Goal: Task Accomplishment & Management: Complete application form

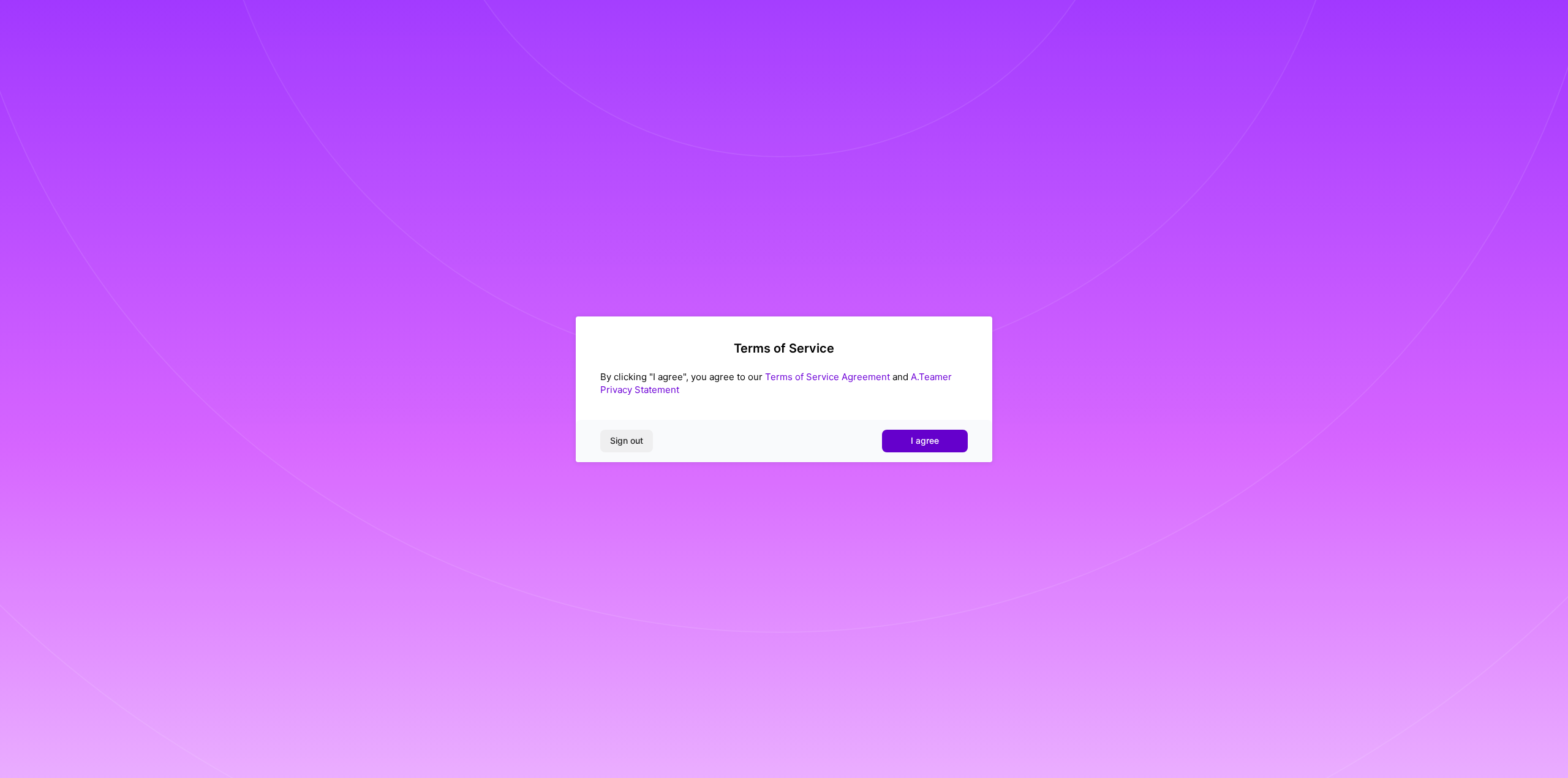
click at [935, 439] on span "I agree" at bounding box center [925, 440] width 29 height 12
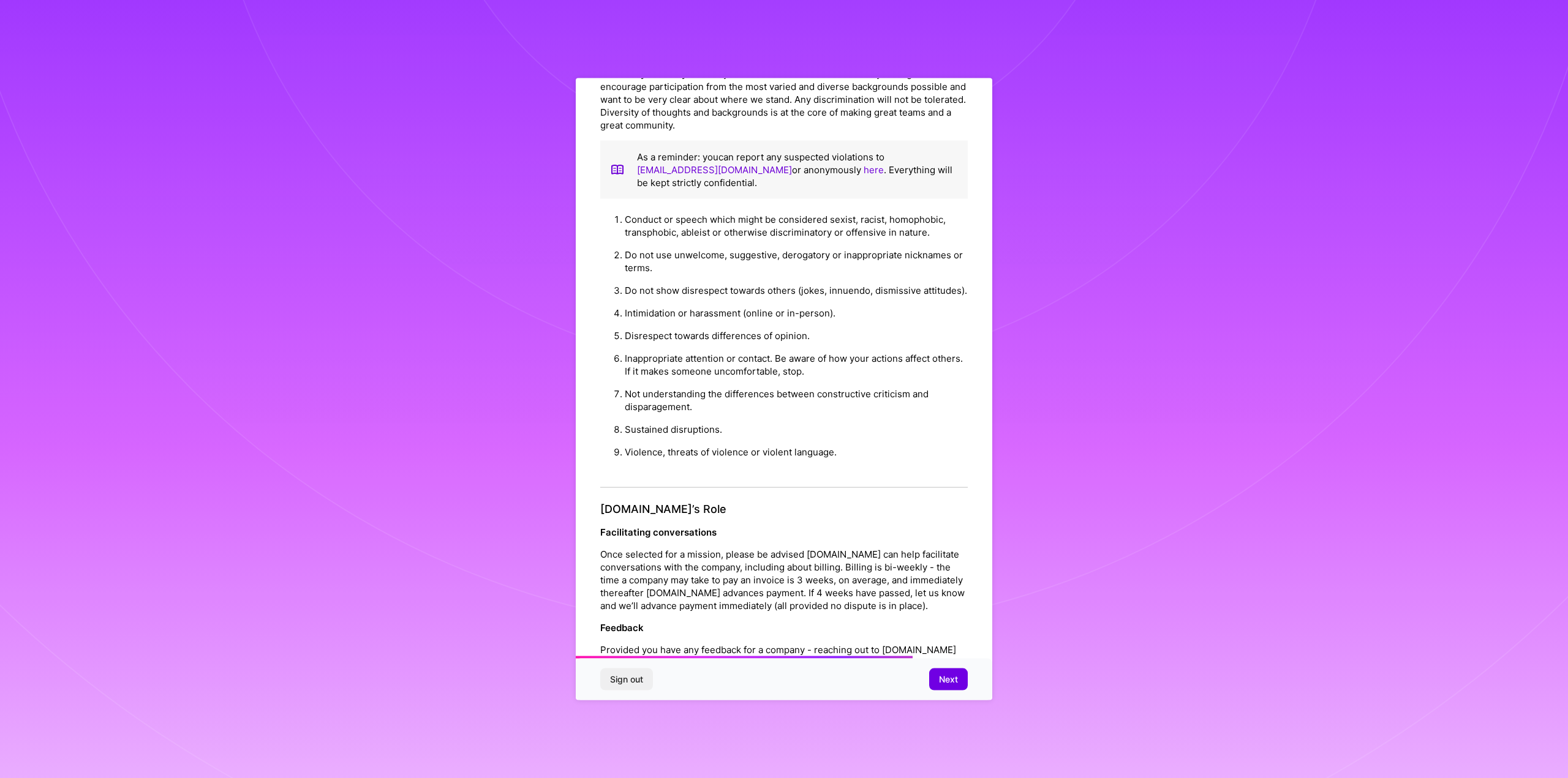
scroll to position [888, 0]
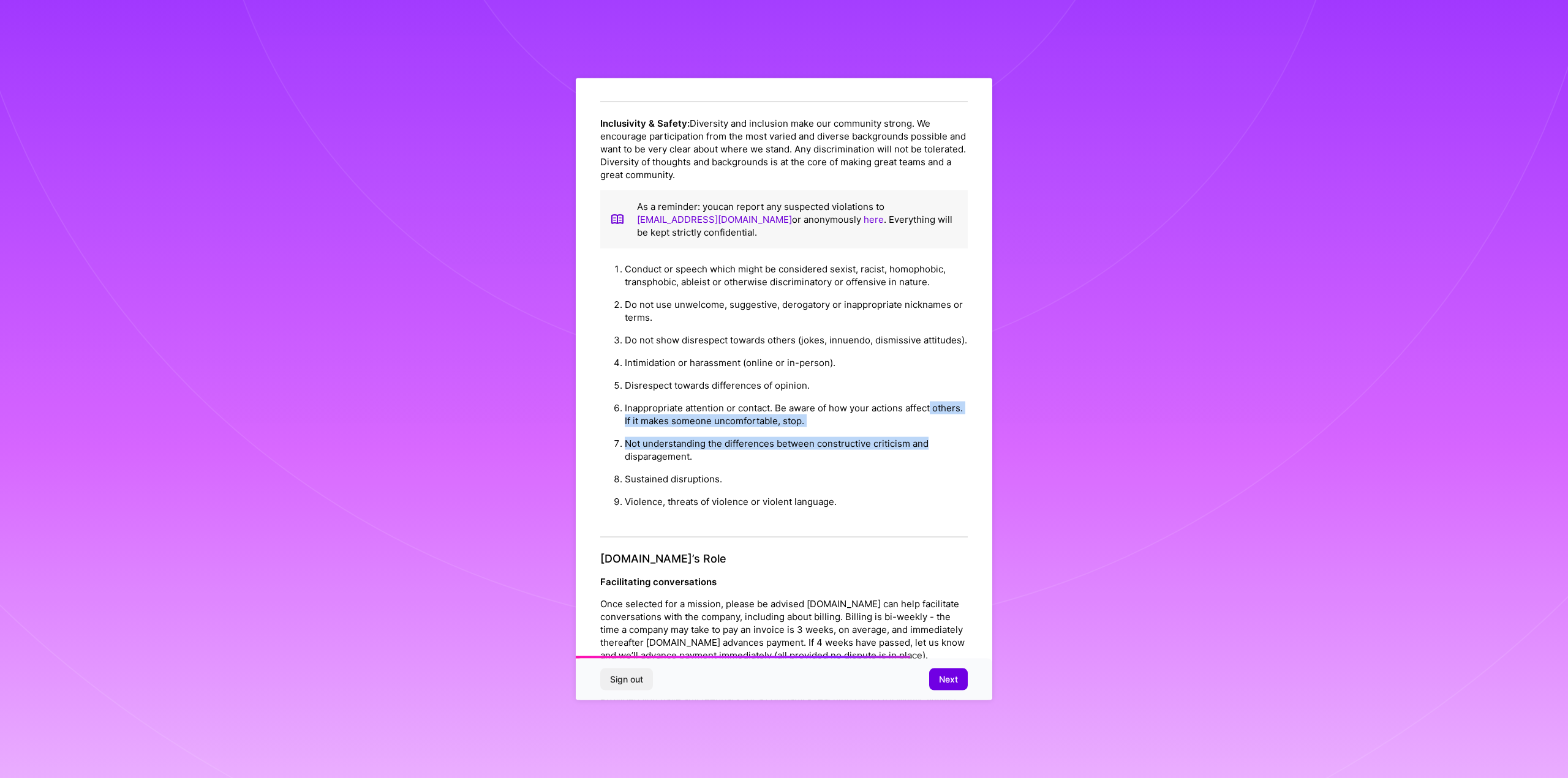
drag, startPoint x: 972, startPoint y: 497, endPoint x: 973, endPoint y: 451, distance: 46.0
click at [973, 451] on div "Platform Code of Conduct This is the [DOMAIN_NAME] Platform Code of Conduct! We…" at bounding box center [784, 412] width 417 height 668
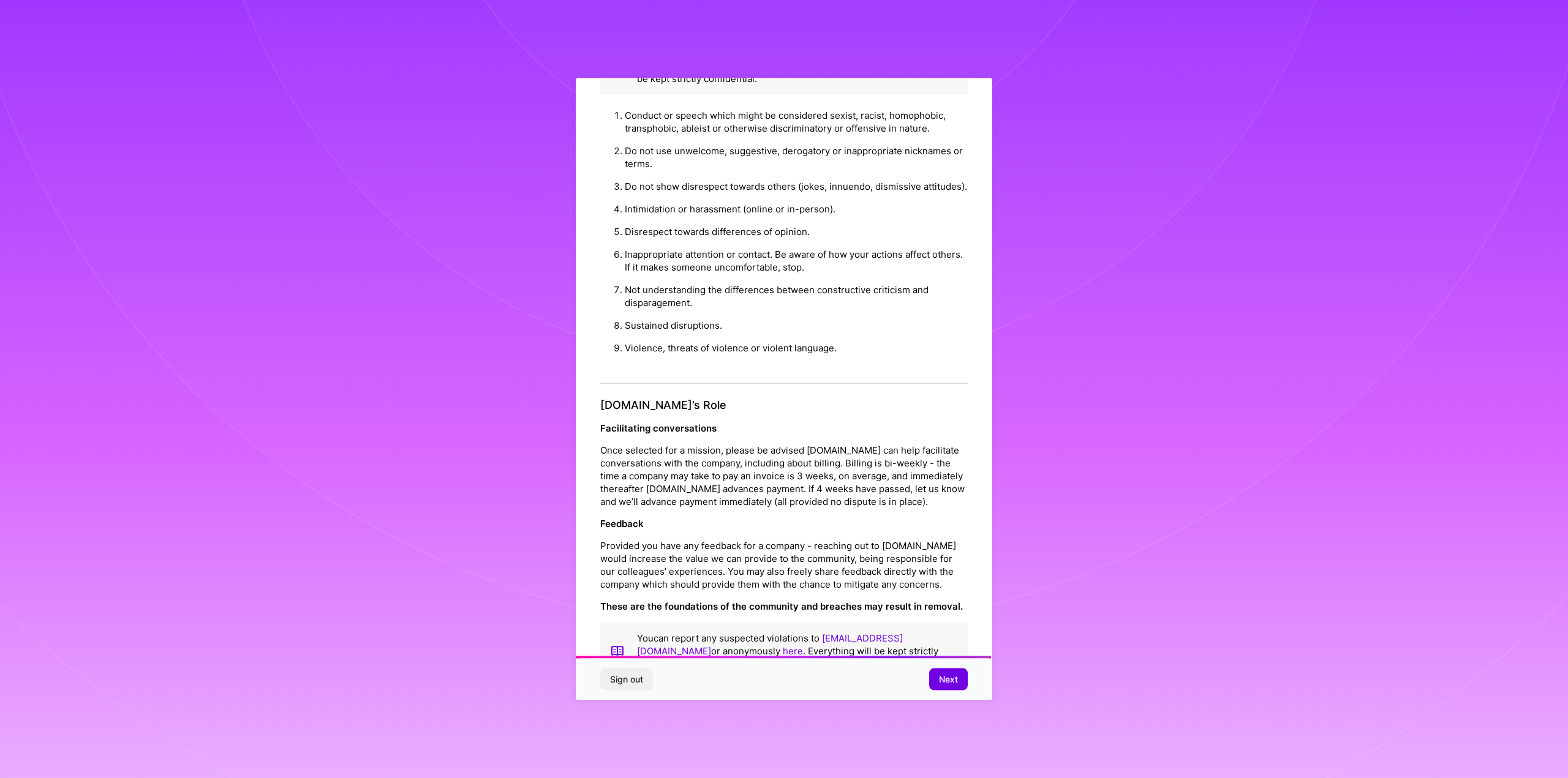
scroll to position [1105, 0]
click at [940, 680] on span "Next" at bounding box center [948, 680] width 19 height 12
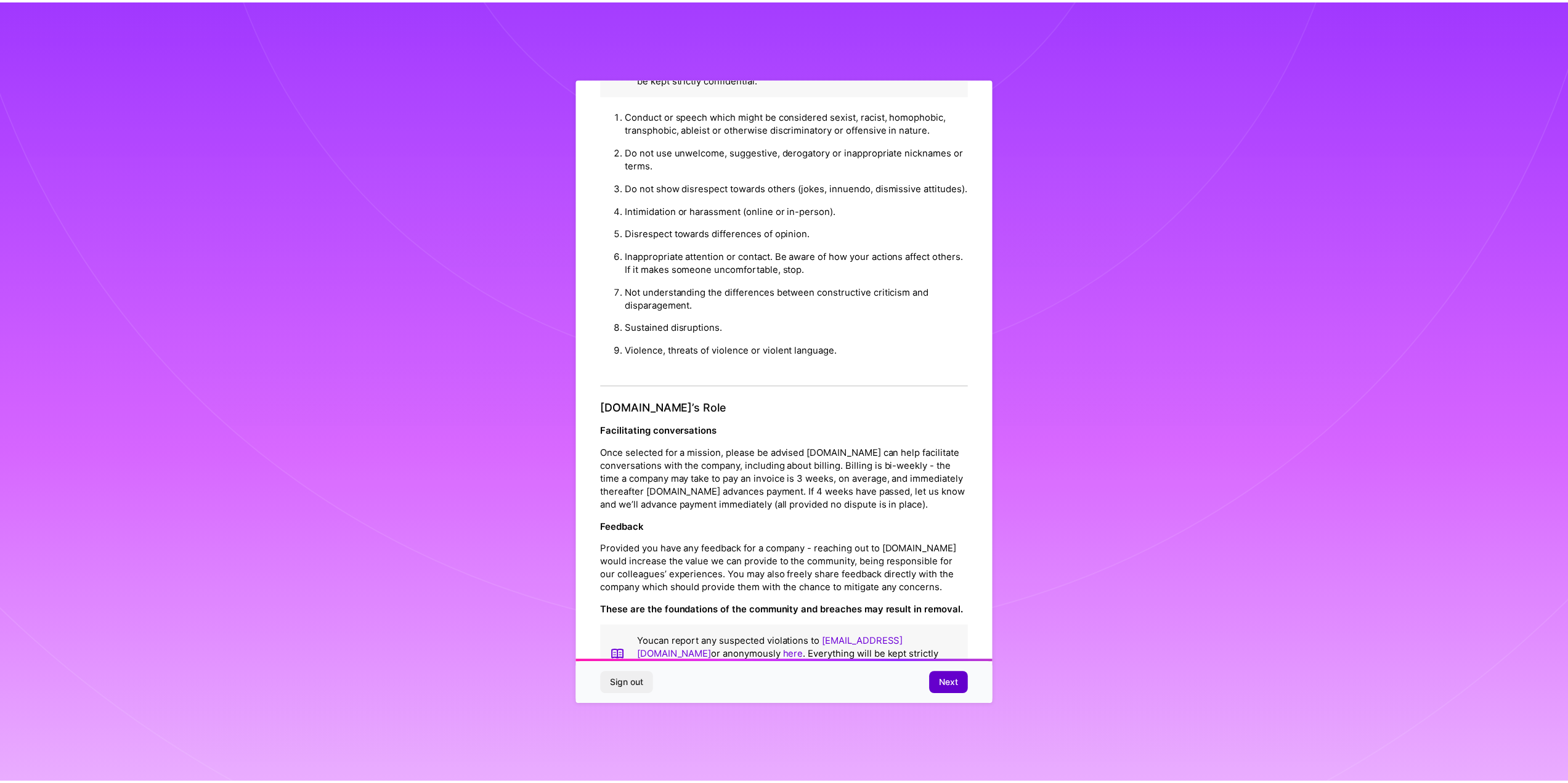
scroll to position [0, 0]
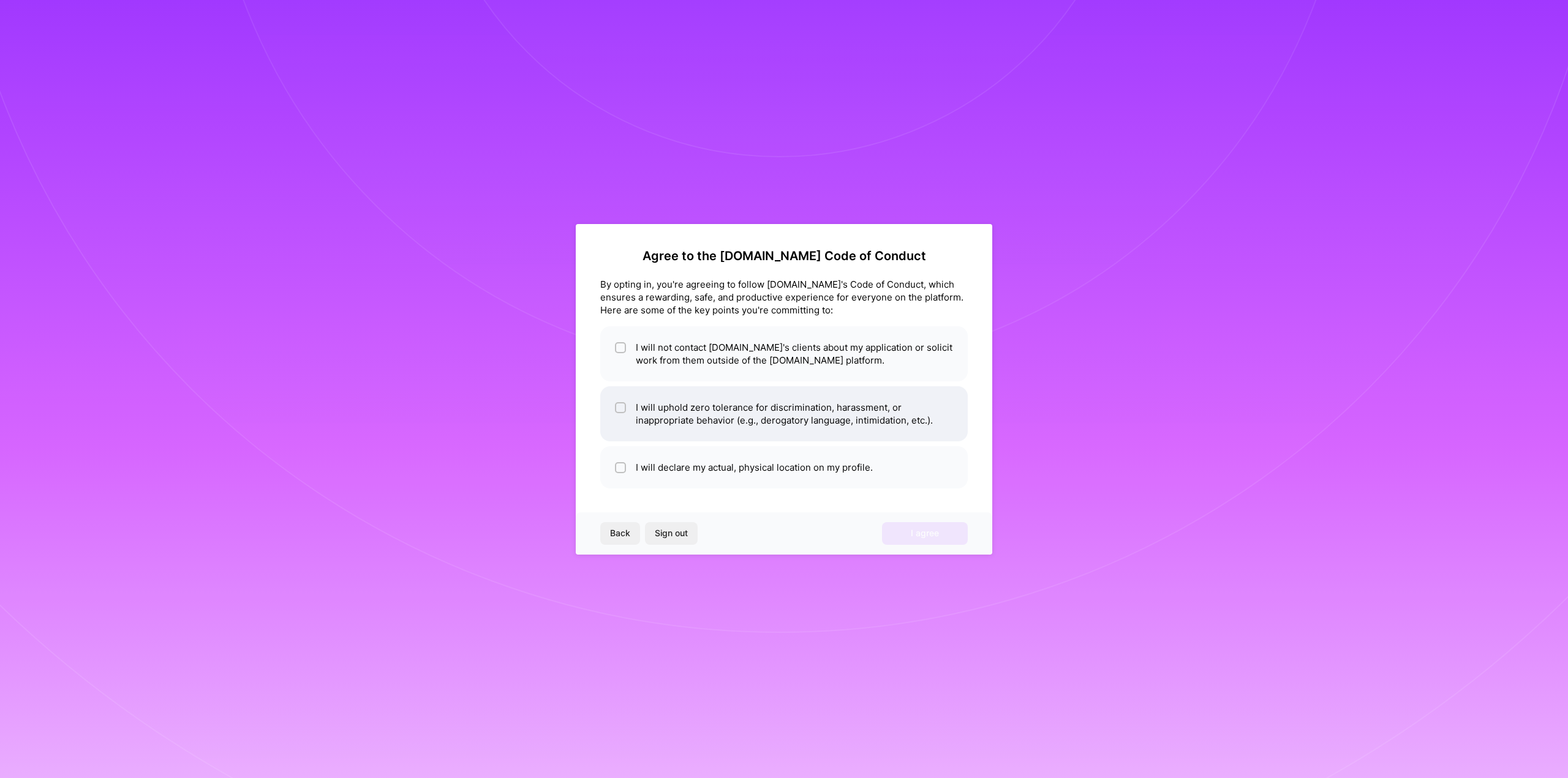
click at [826, 414] on li "I will uphold zero tolerance for discrimination, harassment, or inappropriate b…" at bounding box center [784, 413] width 368 height 55
checkbox input "true"
click at [754, 467] on li "I will declare my actual, physical location on my profile." at bounding box center [784, 467] width 368 height 42
checkbox input "true"
click at [751, 354] on li "I will not contact [DOMAIN_NAME]'s clients about my application or solicit work…" at bounding box center [784, 353] width 368 height 55
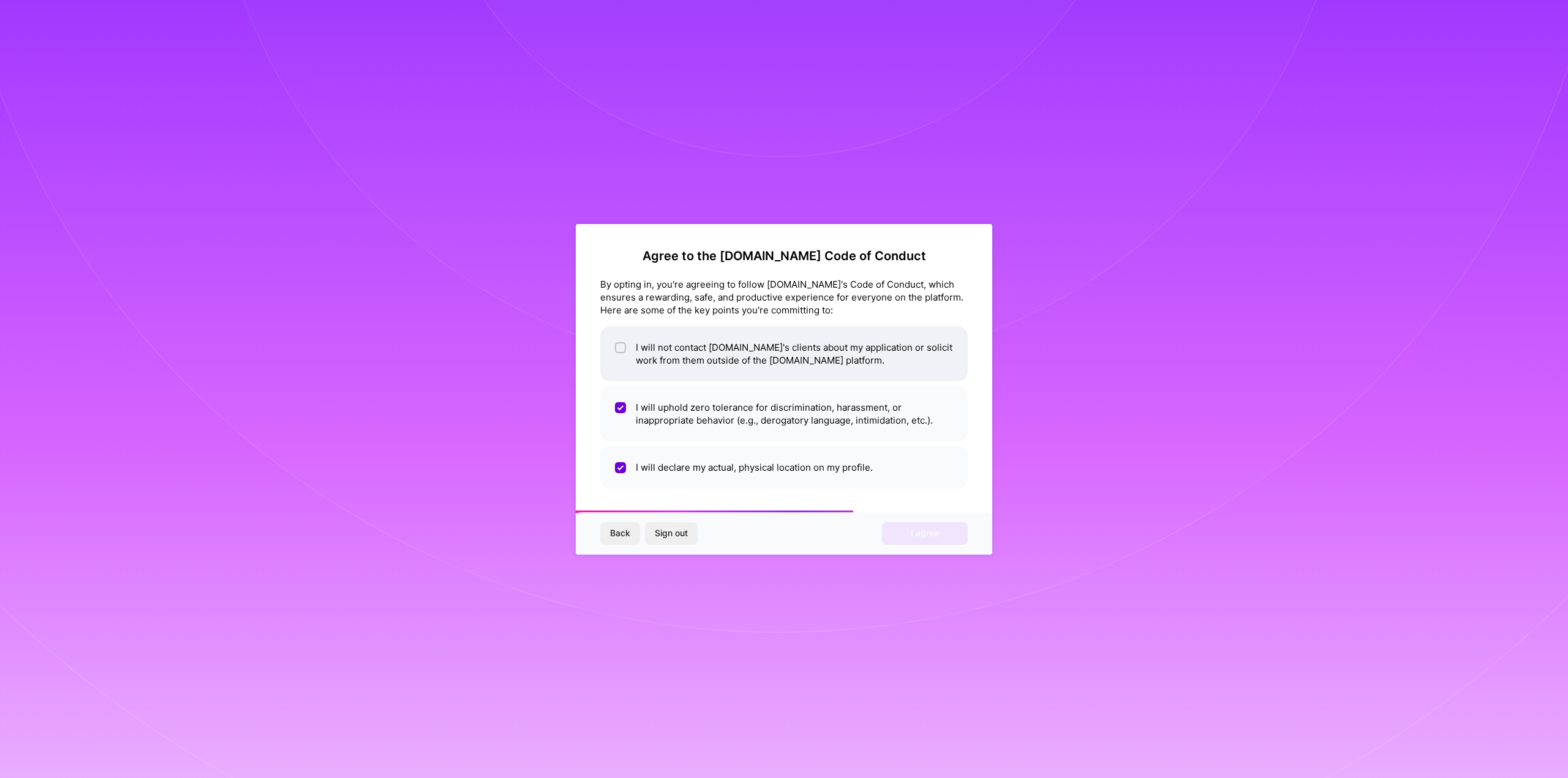
checkbox input "true"
click at [920, 532] on span "I agree" at bounding box center [925, 533] width 29 height 12
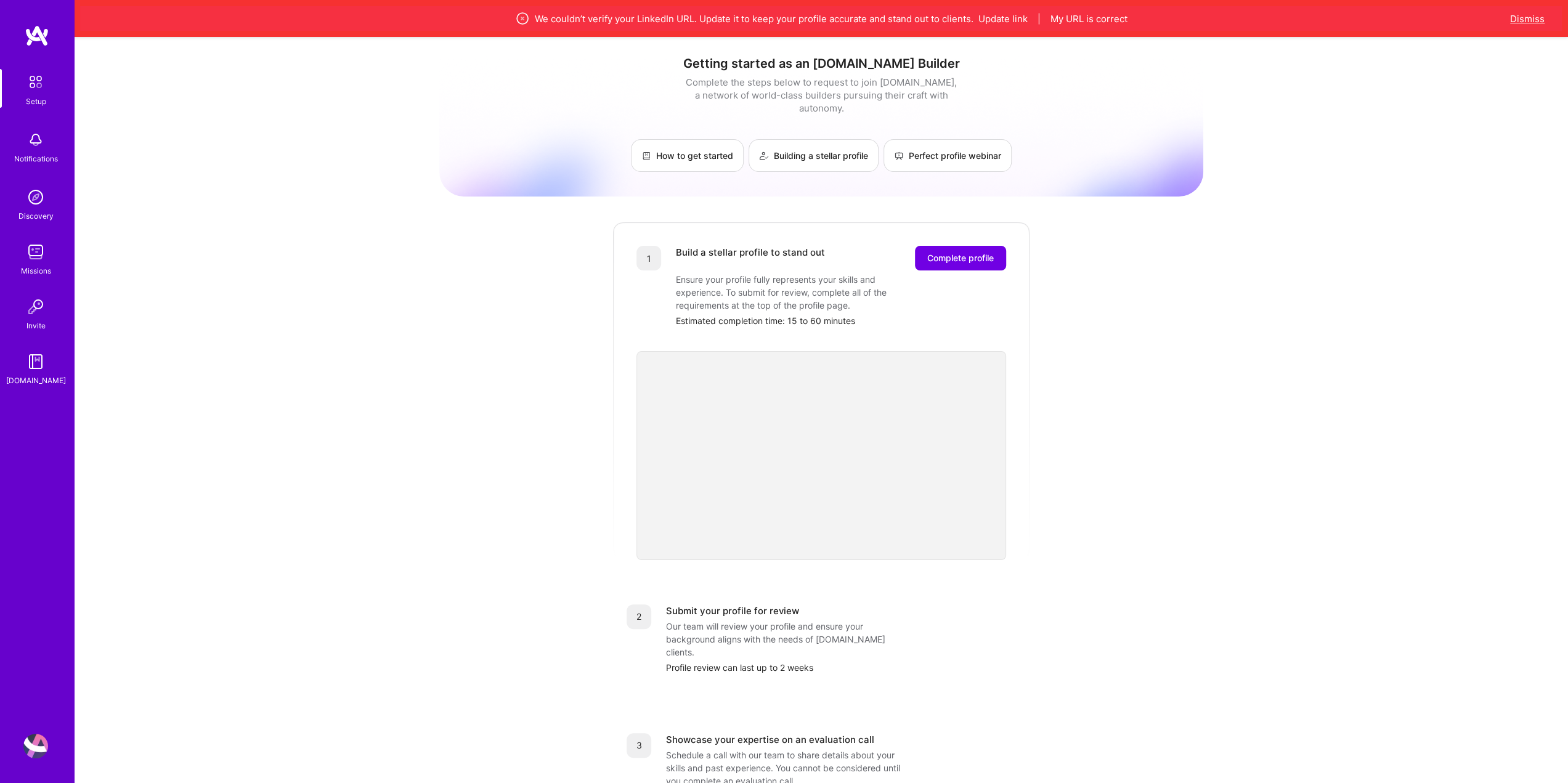
click at [1520, 17] on button "Dismiss" at bounding box center [1527, 18] width 35 height 13
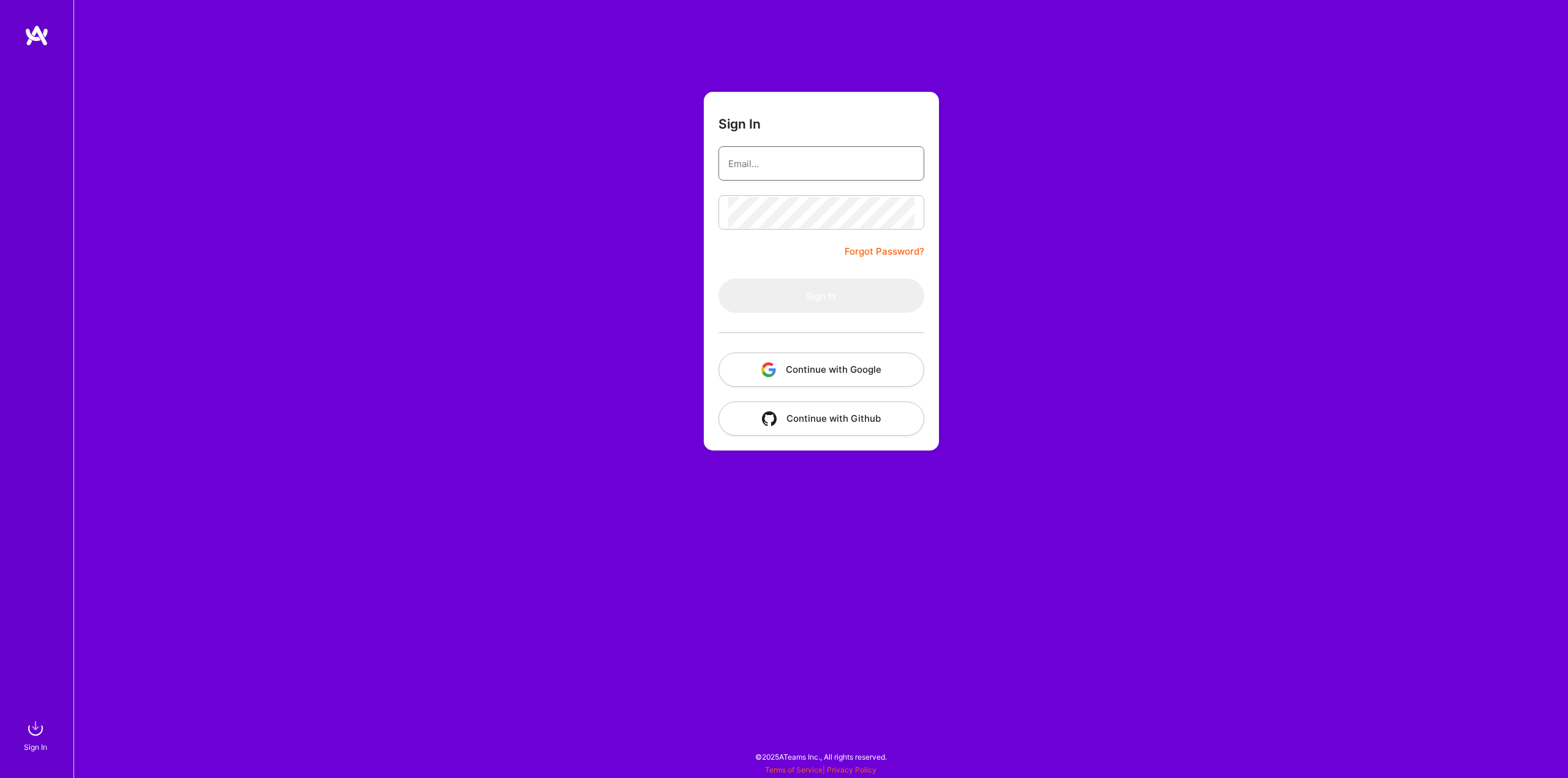
click at [758, 165] on input "email" at bounding box center [821, 164] width 186 height 32
type input "[PERSON_NAME][EMAIL_ADDRESS][DOMAIN_NAME]"
click at [829, 297] on button "Sign In" at bounding box center [821, 296] width 206 height 35
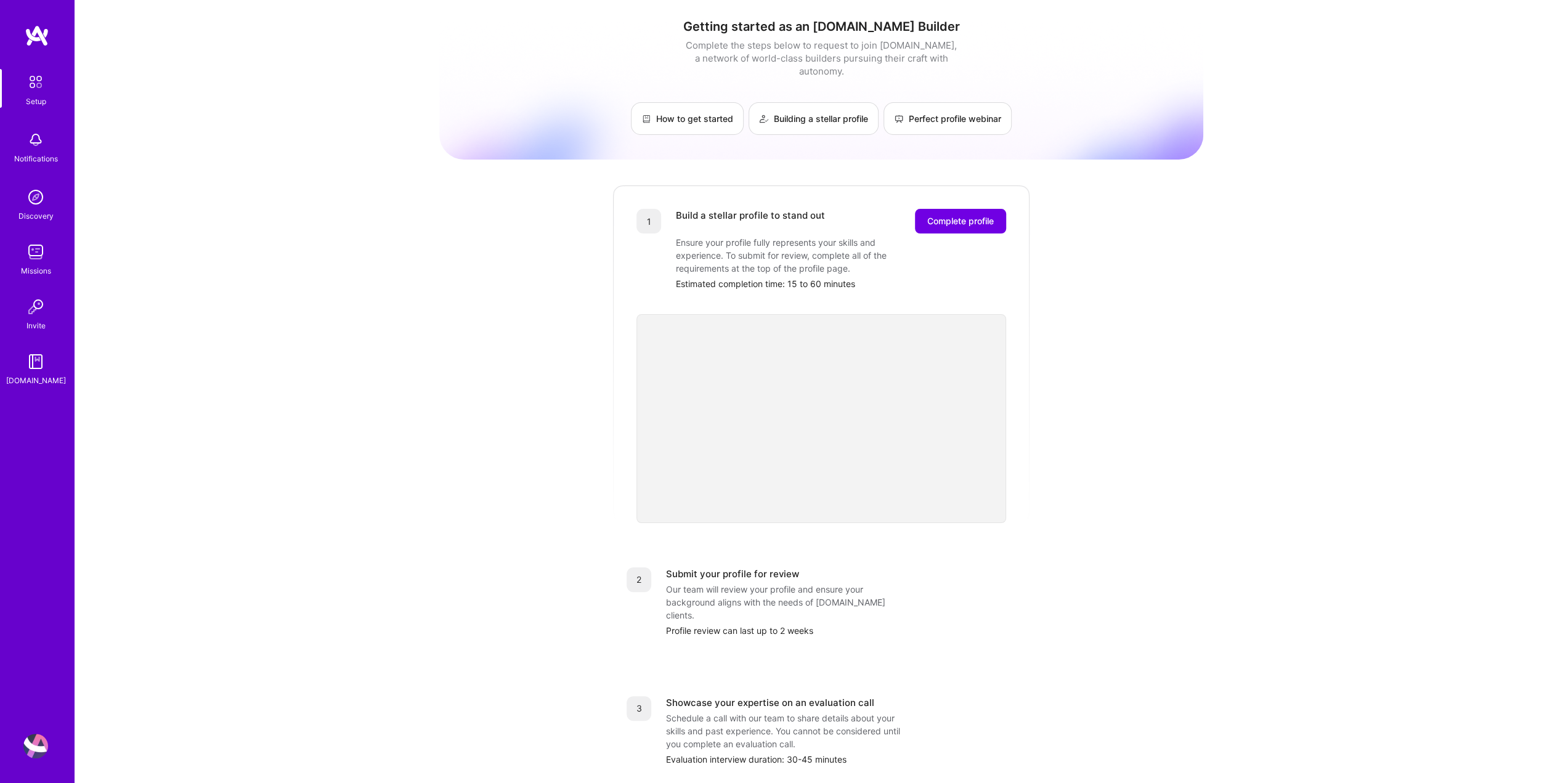
click at [28, 95] on div "Setup" at bounding box center [35, 101] width 20 height 13
click at [962, 215] on span "Complete profile" at bounding box center [960, 221] width 66 height 12
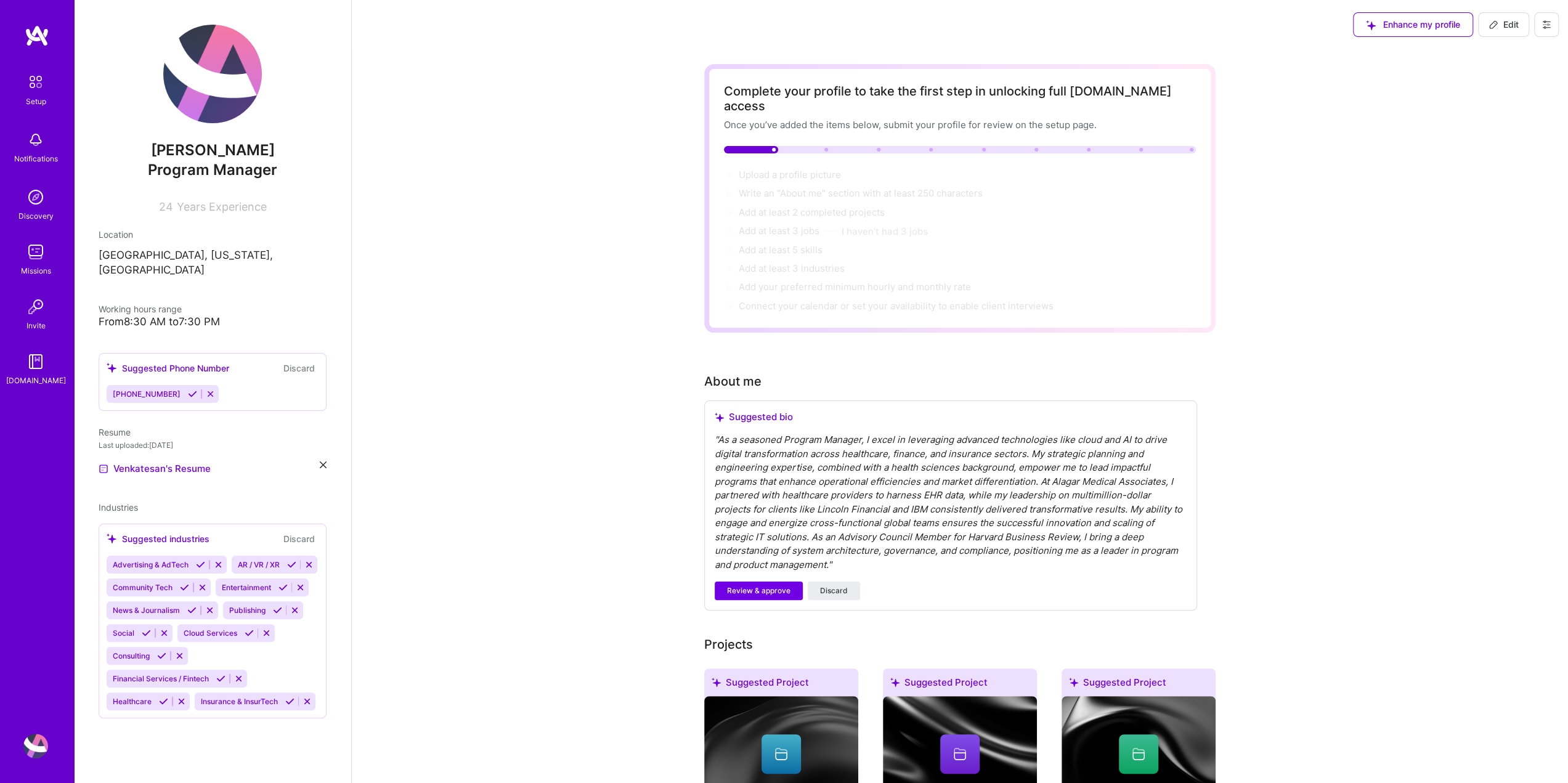
click at [310, 560] on icon at bounding box center [309, 565] width 9 height 9
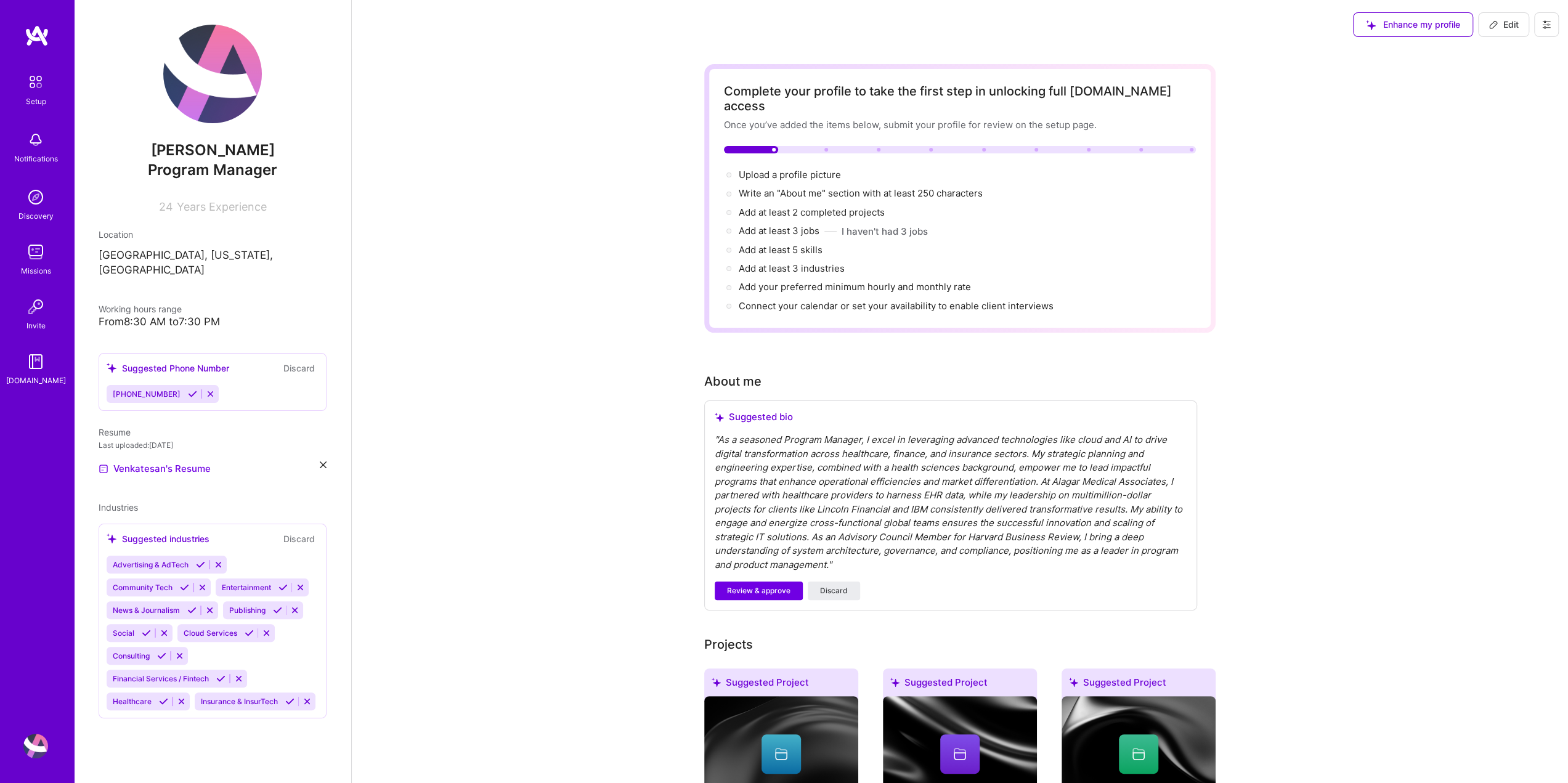
click at [298, 583] on icon at bounding box center [300, 587] width 9 height 9
click at [206, 606] on icon at bounding box center [210, 610] width 9 height 9
click at [1502, 26] on span "Edit" at bounding box center [1503, 24] width 30 height 12
select select "US"
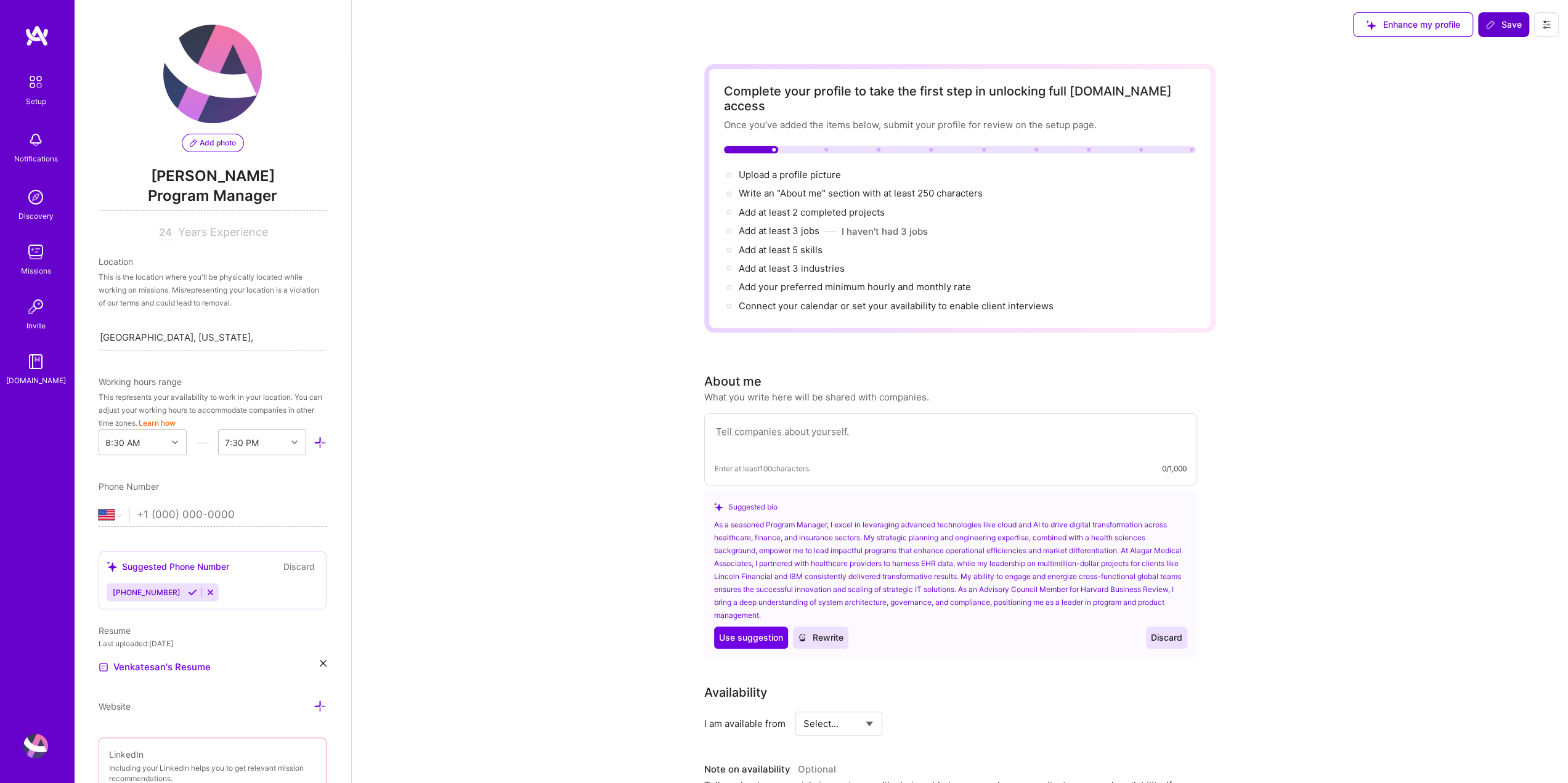
scroll to position [410, 0]
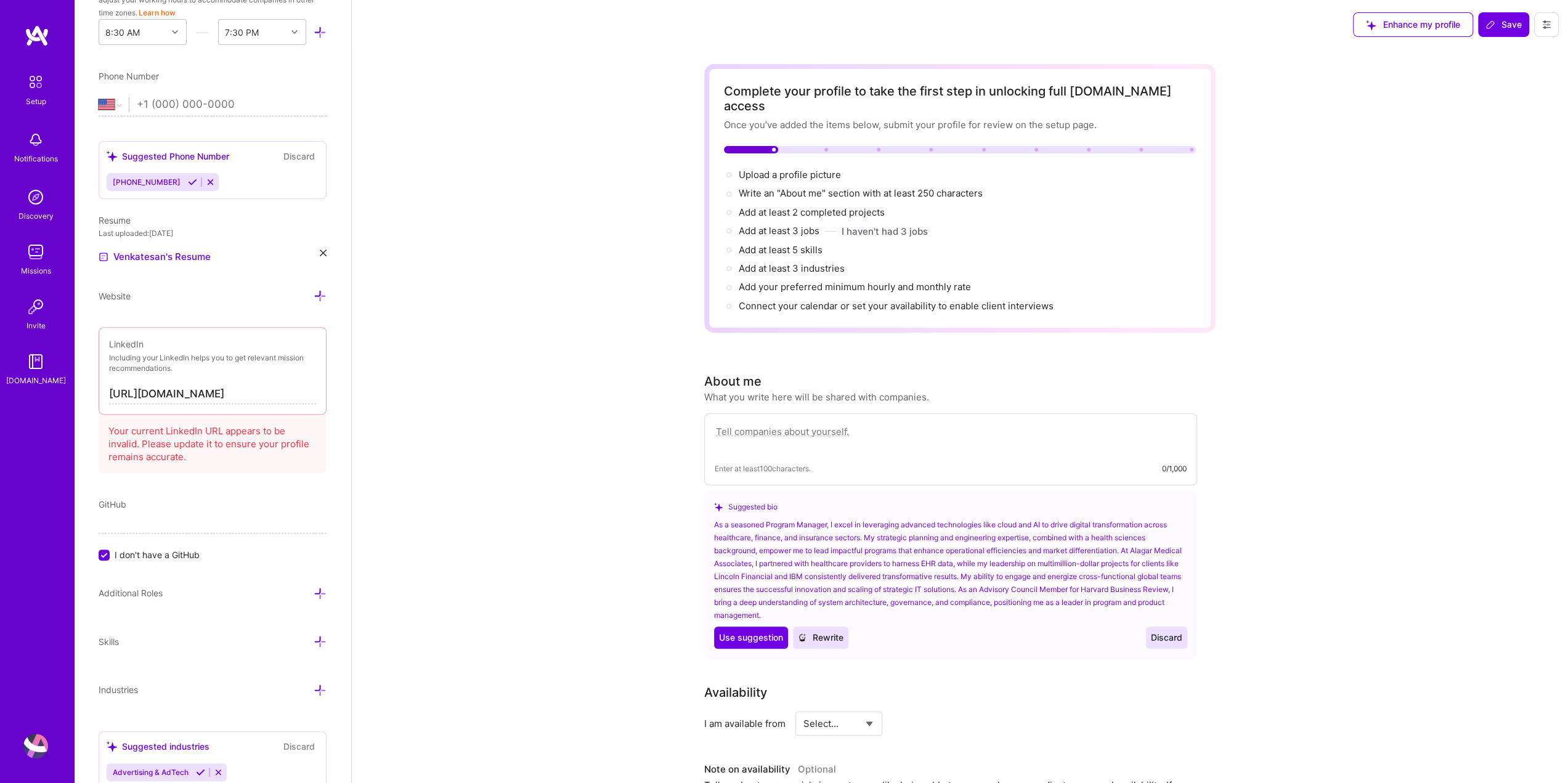
click at [300, 394] on input "[URL][DOMAIN_NAME]" at bounding box center [212, 394] width 207 height 20
type input "[URL][DOMAIN_NAME]"
click at [1503, 20] on span "Save" at bounding box center [1503, 24] width 36 height 12
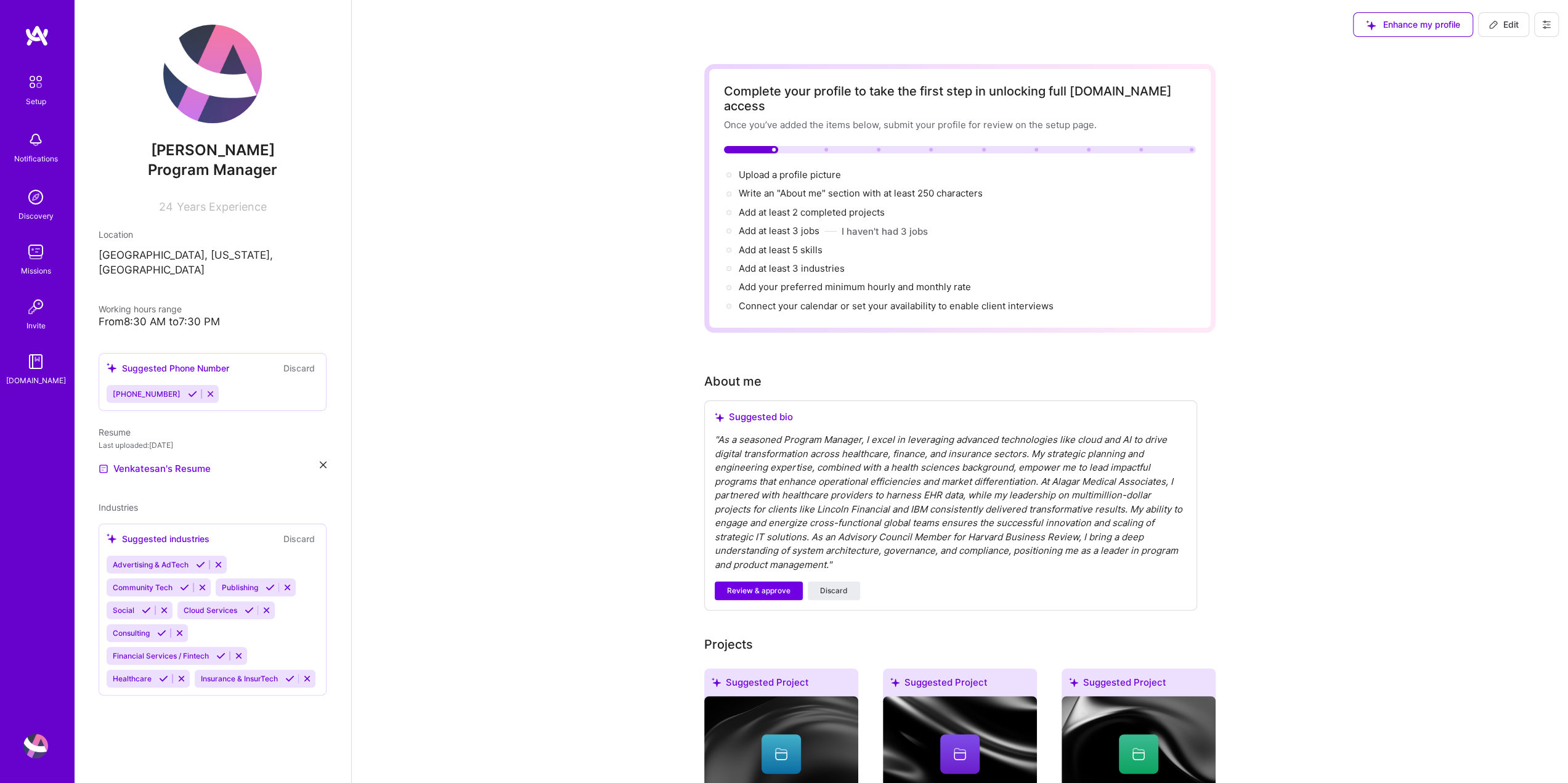
scroll to position [0, 0]
click at [1502, 27] on span "Edit" at bounding box center [1503, 24] width 30 height 12
select select "US"
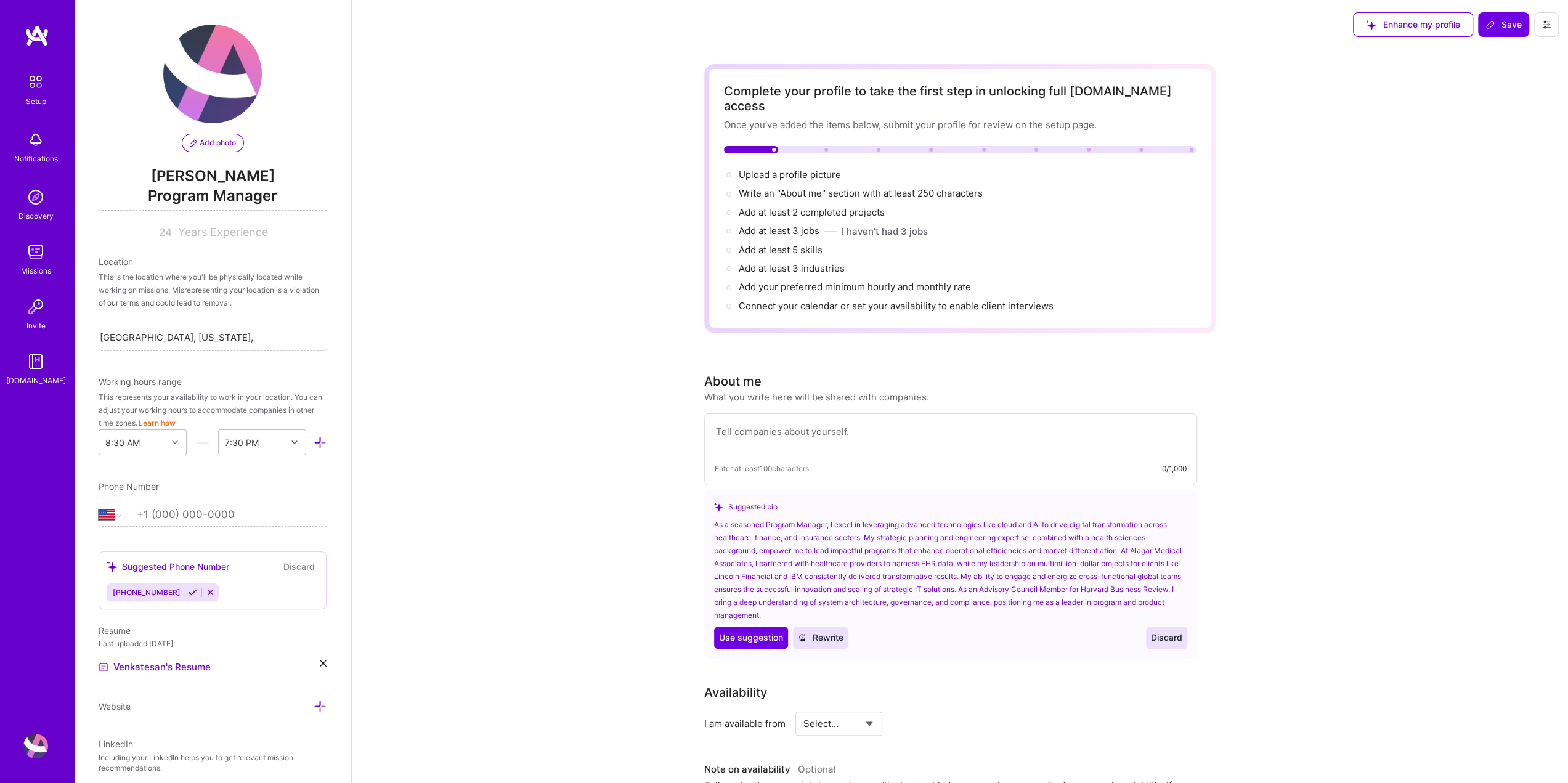
scroll to position [18, 0]
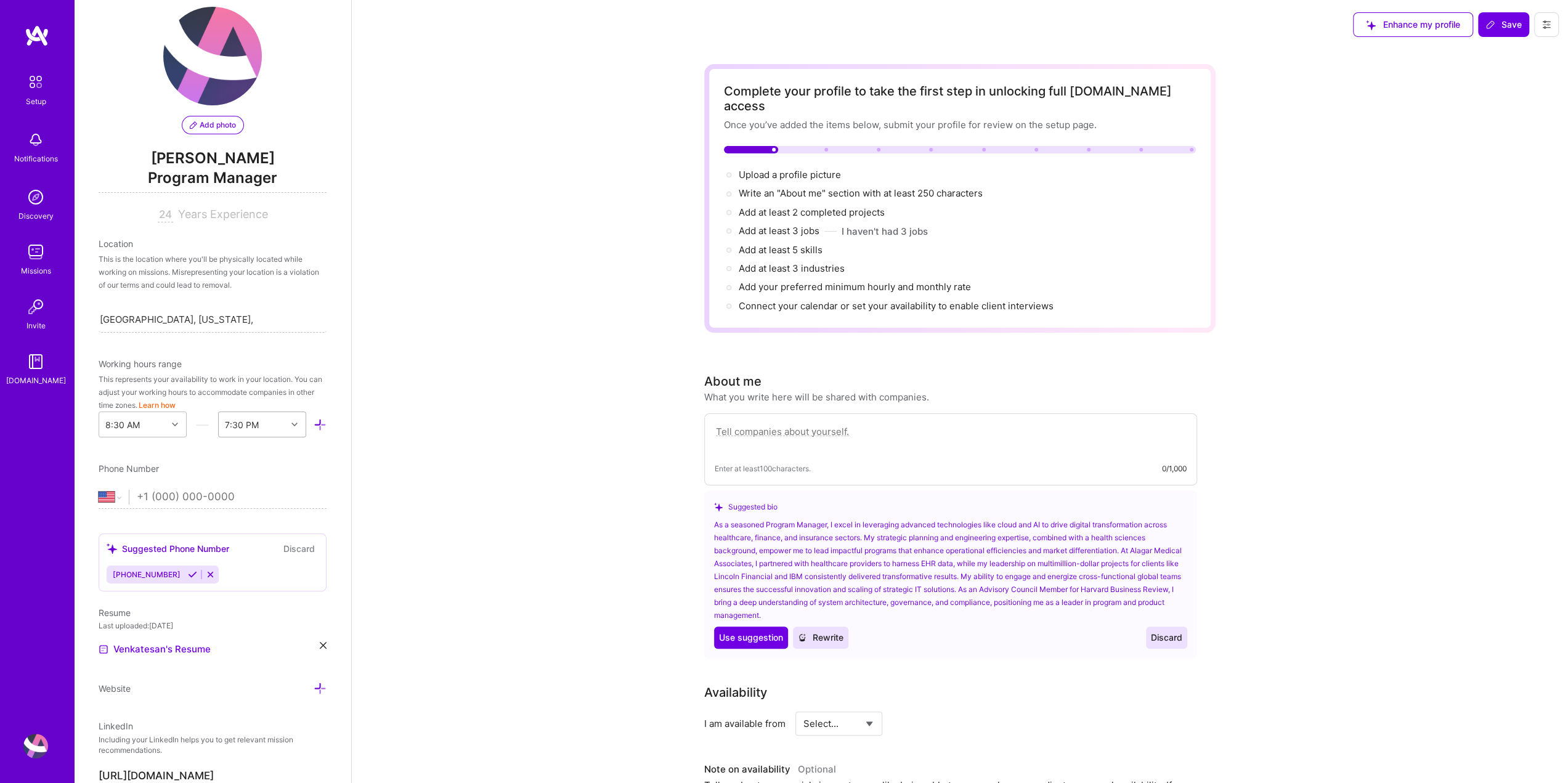
click at [291, 422] on icon at bounding box center [294, 424] width 6 height 6
click at [245, 557] on div "6:30 PM" at bounding box center [262, 563] width 88 height 23
click at [1507, 21] on span "Save" at bounding box center [1503, 24] width 36 height 12
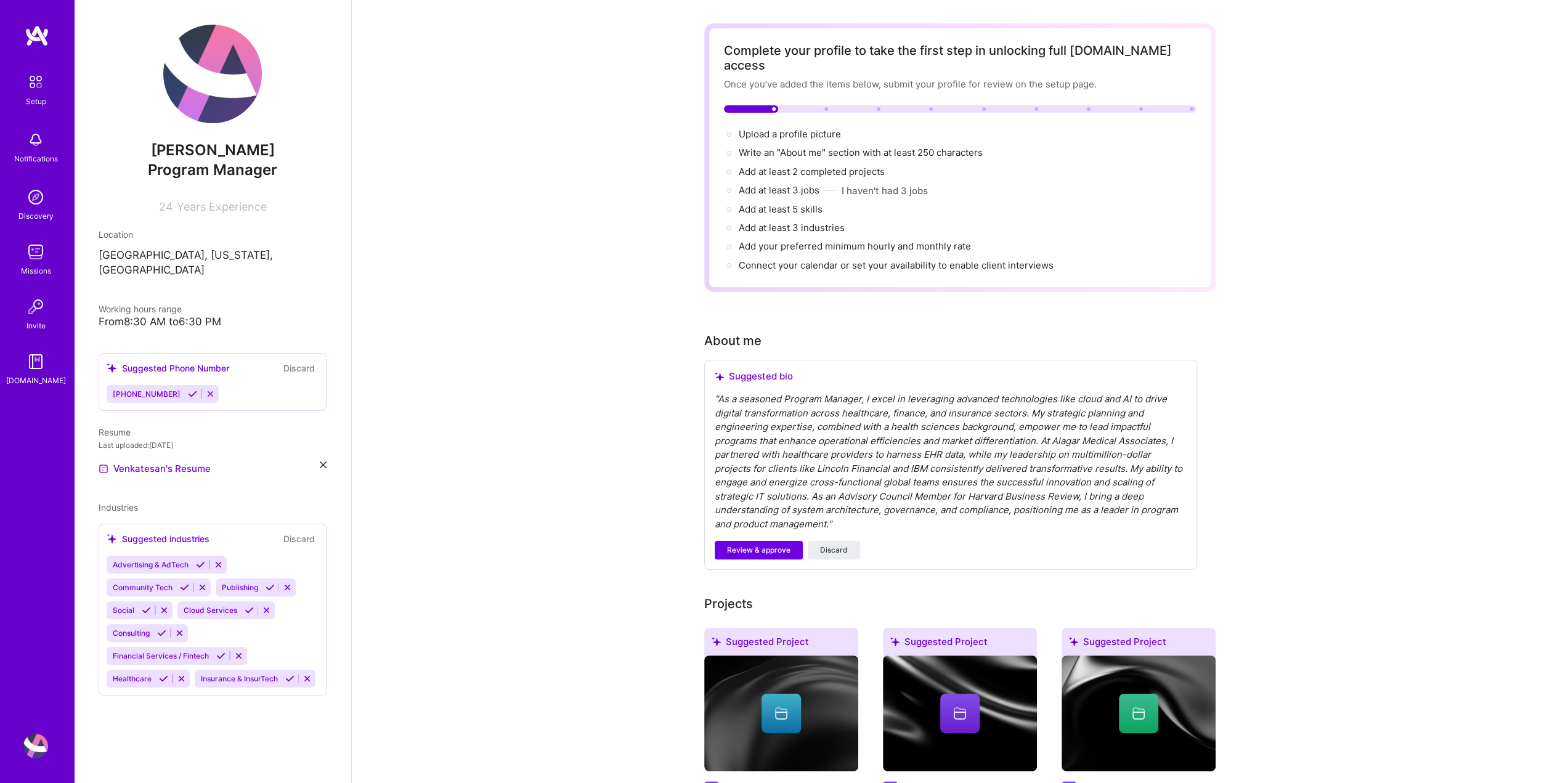
scroll to position [0, 0]
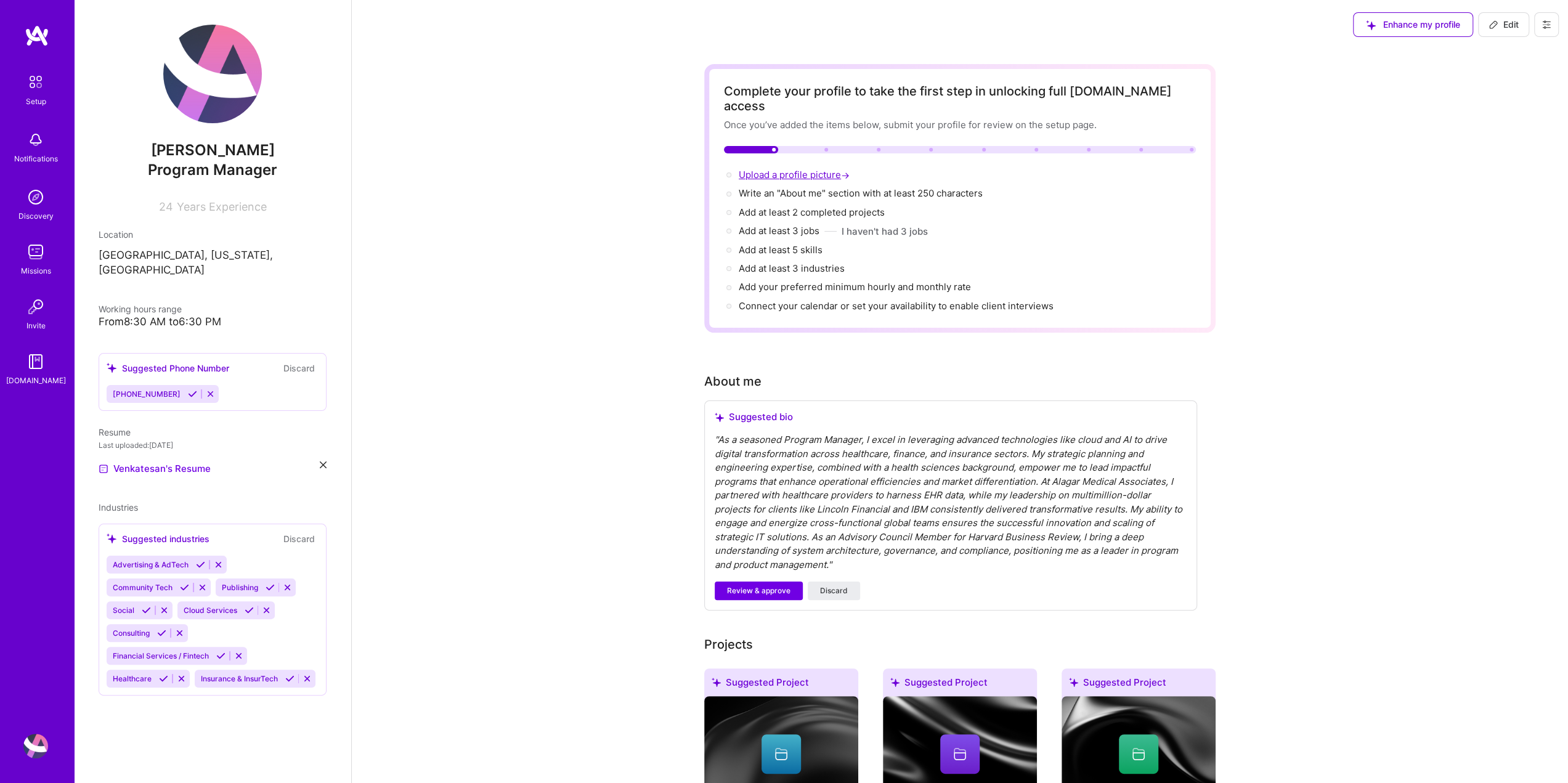
click at [758, 169] on span "Upload a profile picture →" at bounding box center [795, 175] width 113 height 12
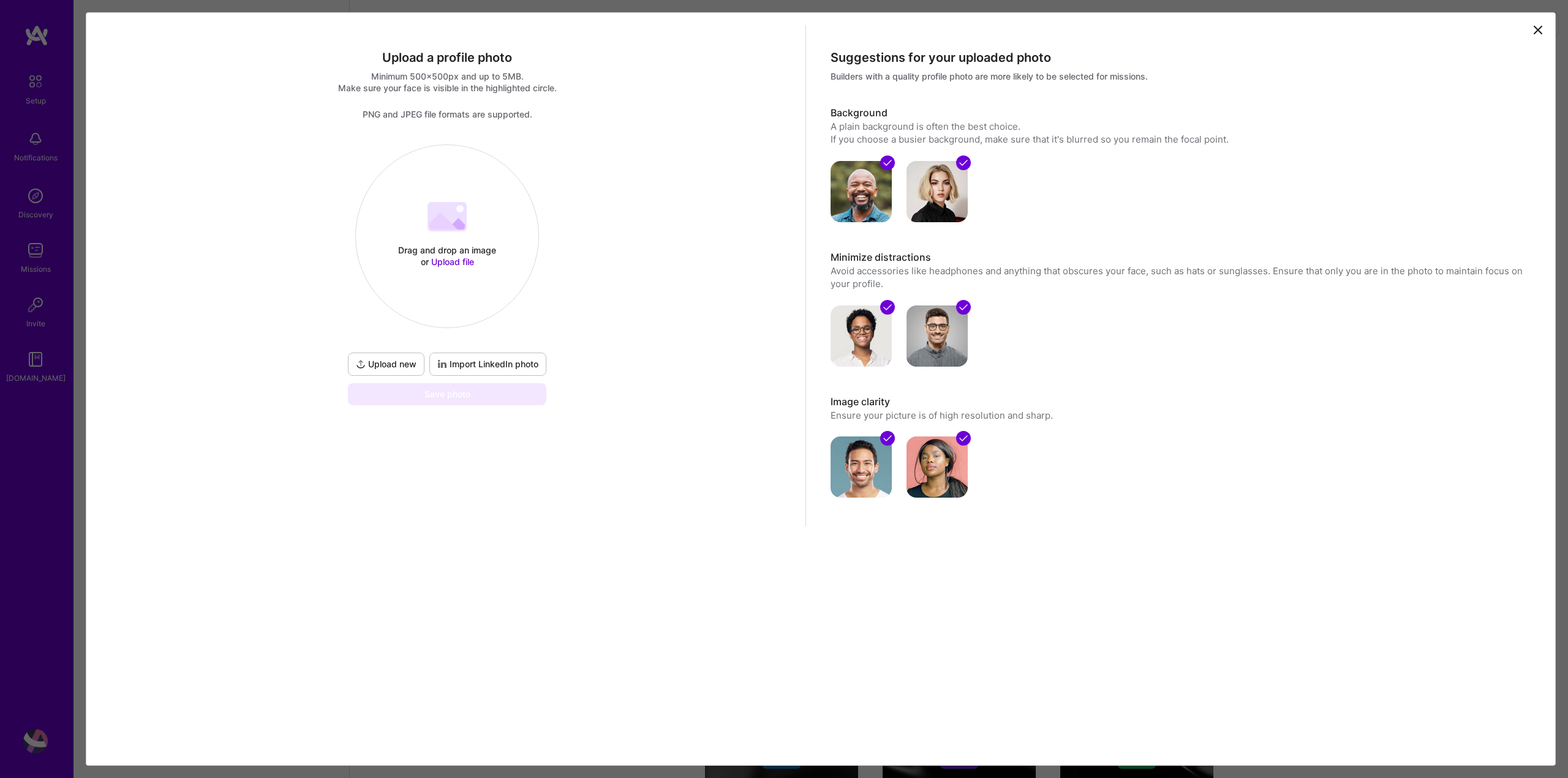
click at [477, 363] on span "Import LinkedIn photo" at bounding box center [488, 364] width 101 height 12
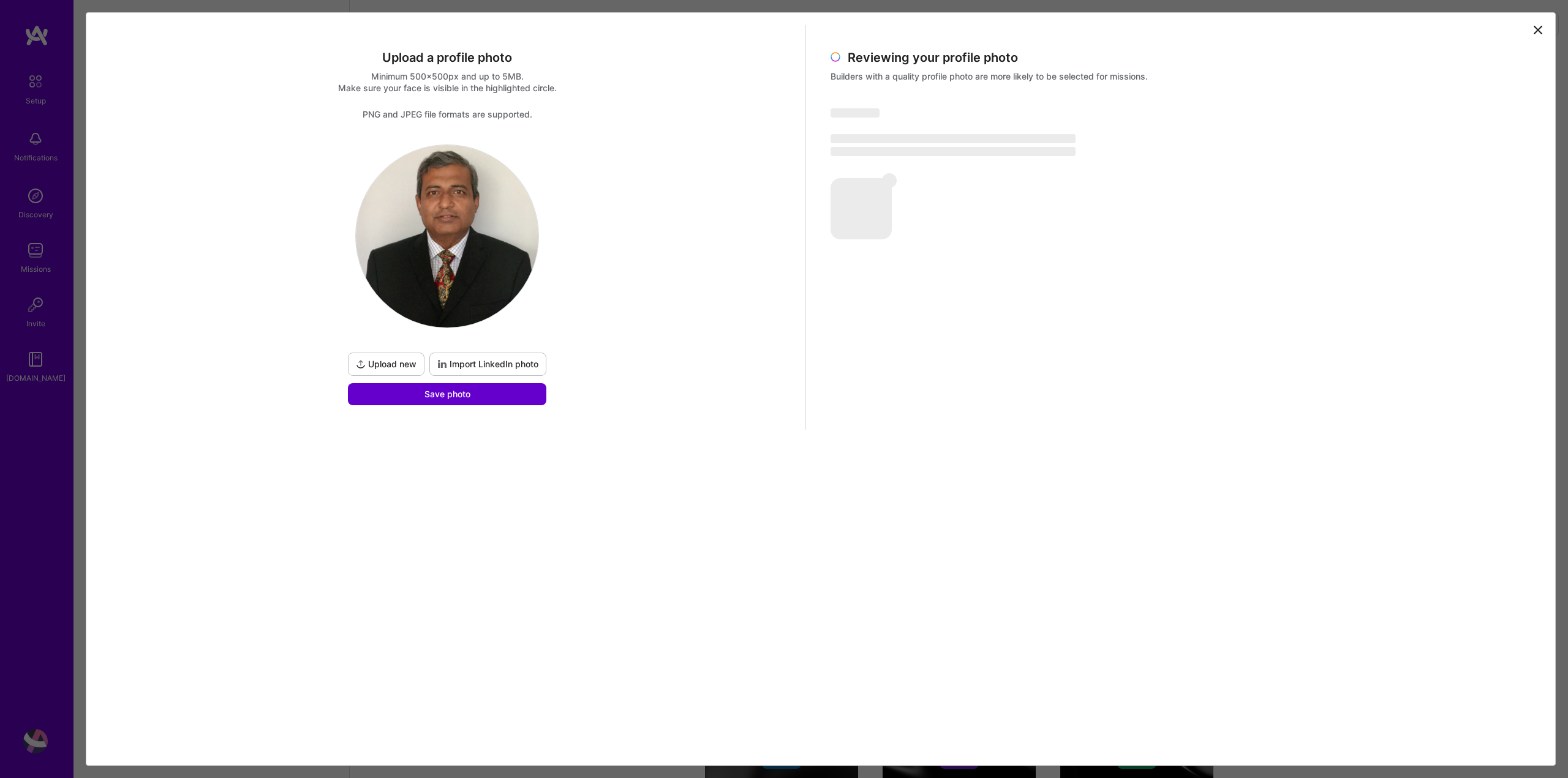
click at [414, 395] on button "Save photo" at bounding box center [447, 394] width 198 height 22
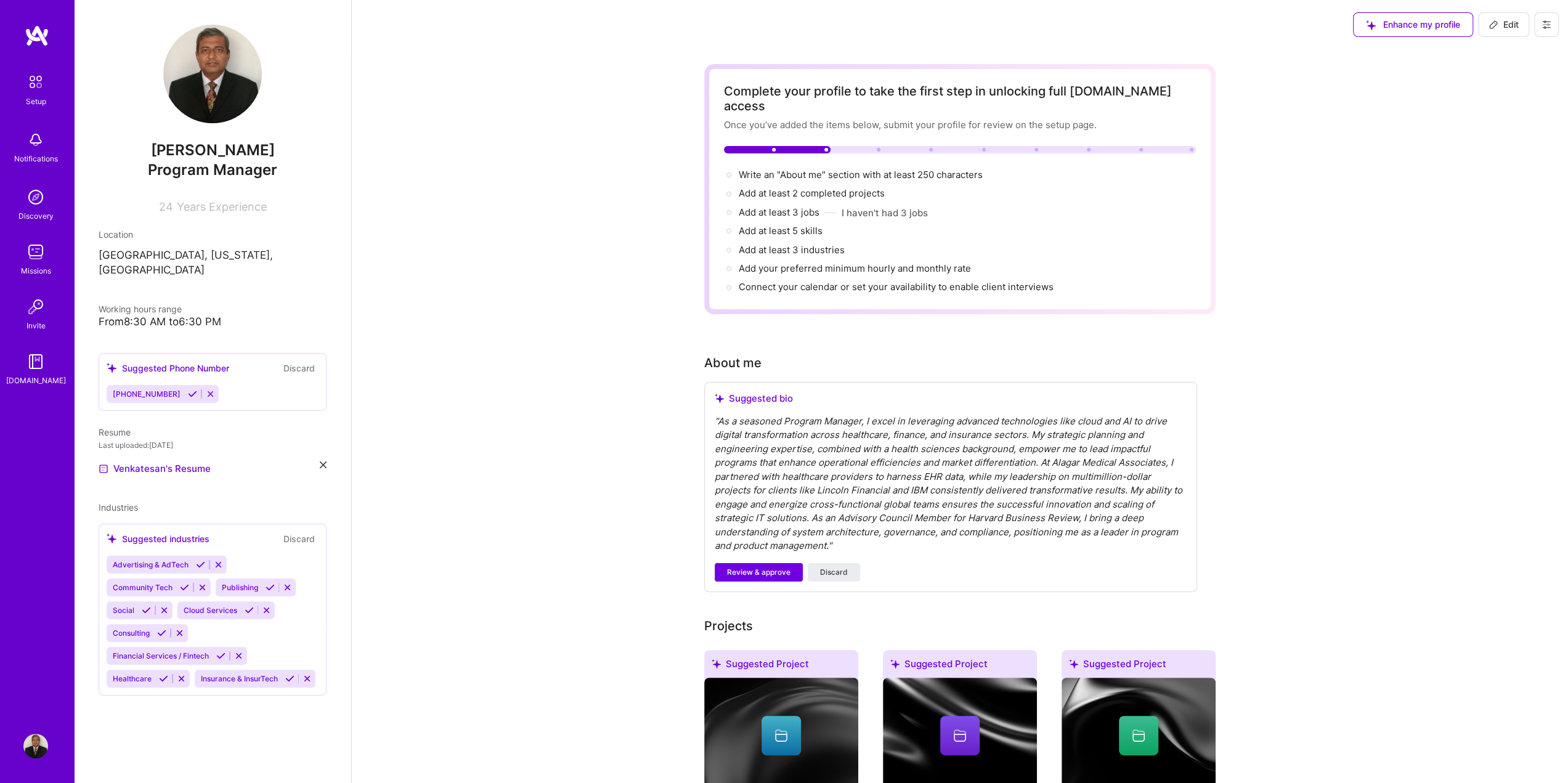
click at [35, 153] on div "Notifications" at bounding box center [36, 159] width 44 height 13
click at [39, 206] on img at bounding box center [35, 197] width 25 height 25
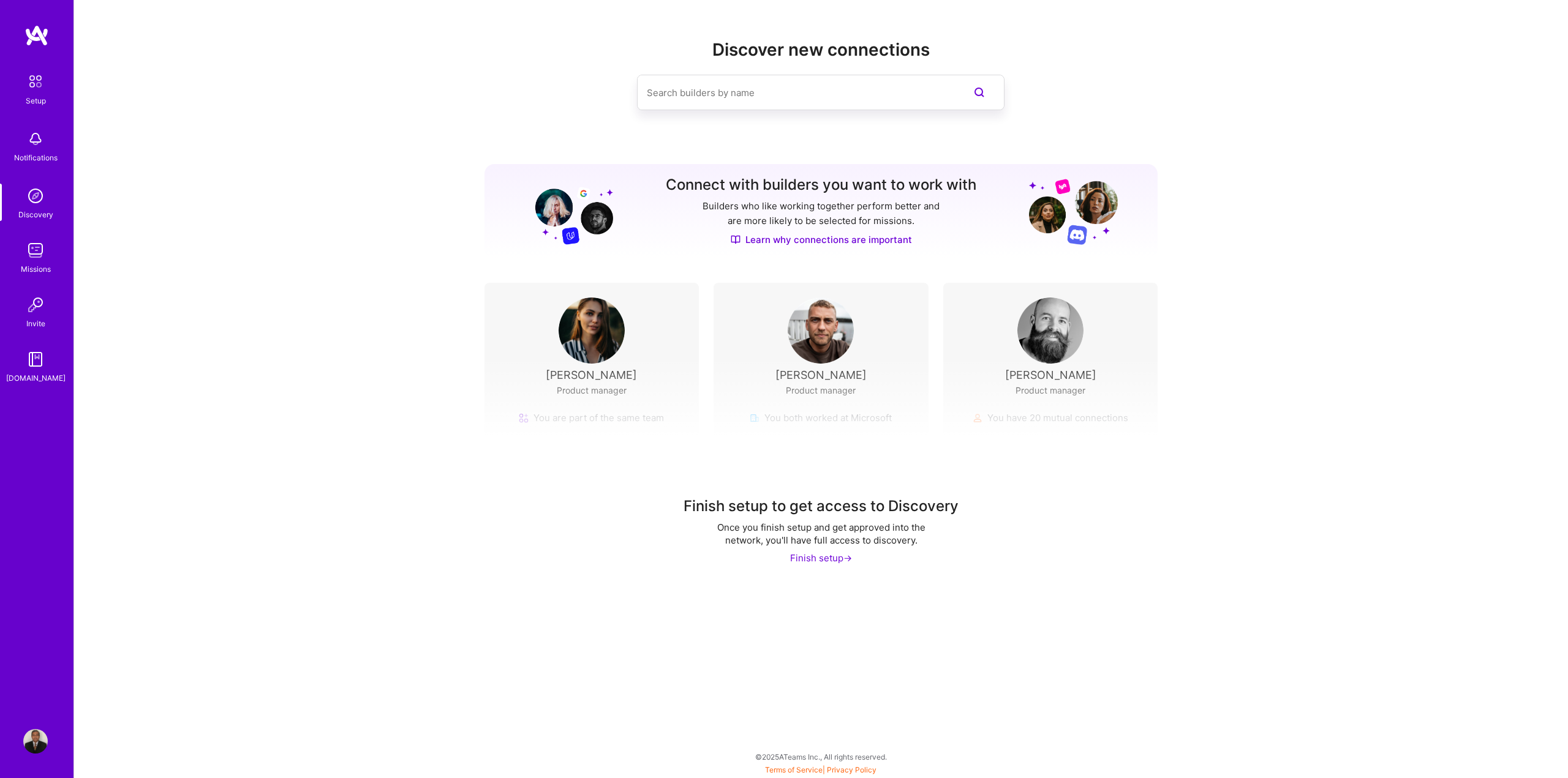
click at [38, 249] on img at bounding box center [35, 250] width 25 height 25
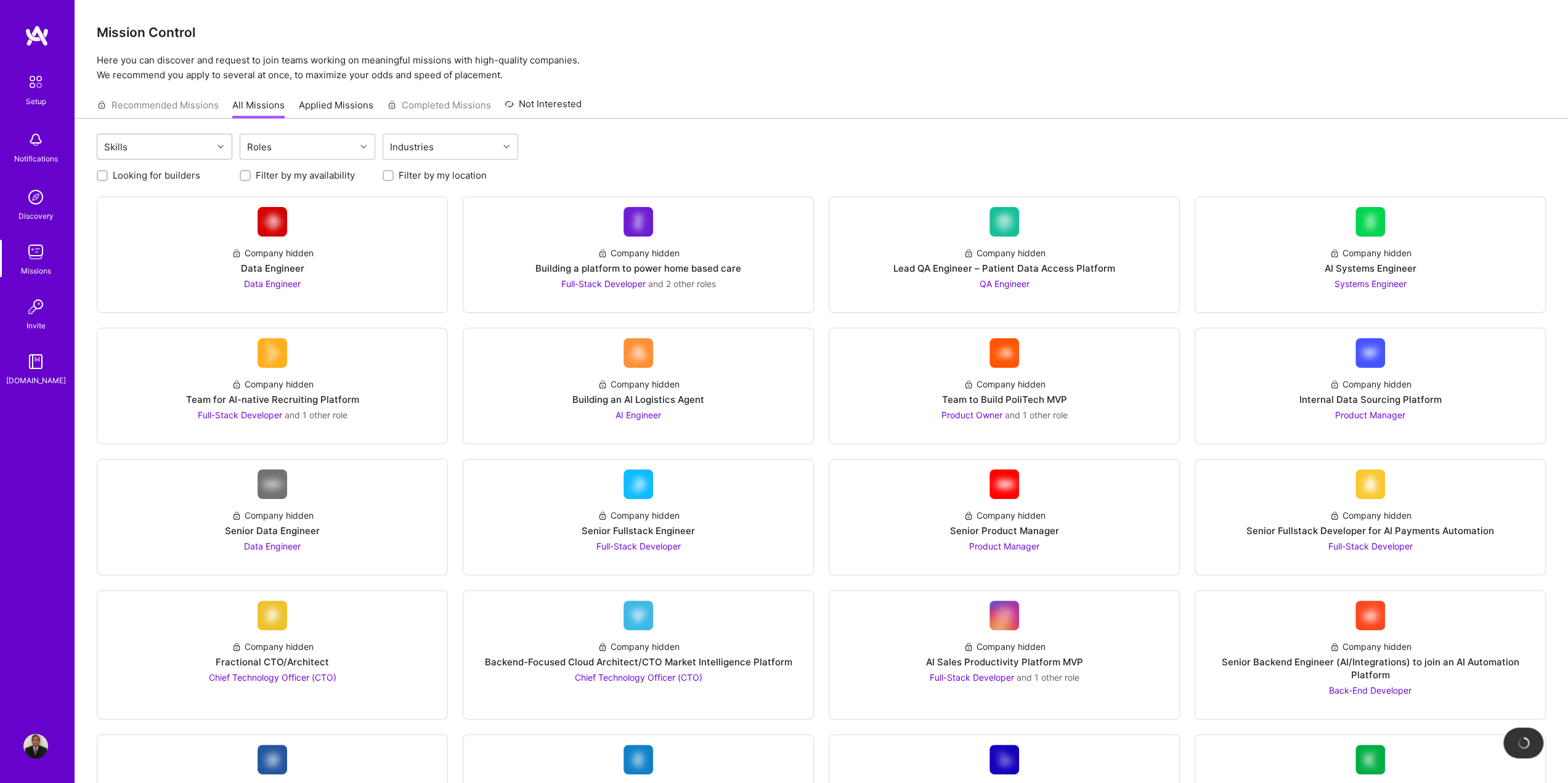
click at [220, 147] on icon at bounding box center [220, 146] width 6 height 6
click at [176, 316] on div "Artificial Intelligence (AI)" at bounding box center [165, 322] width 121 height 26
checkbox input "true"
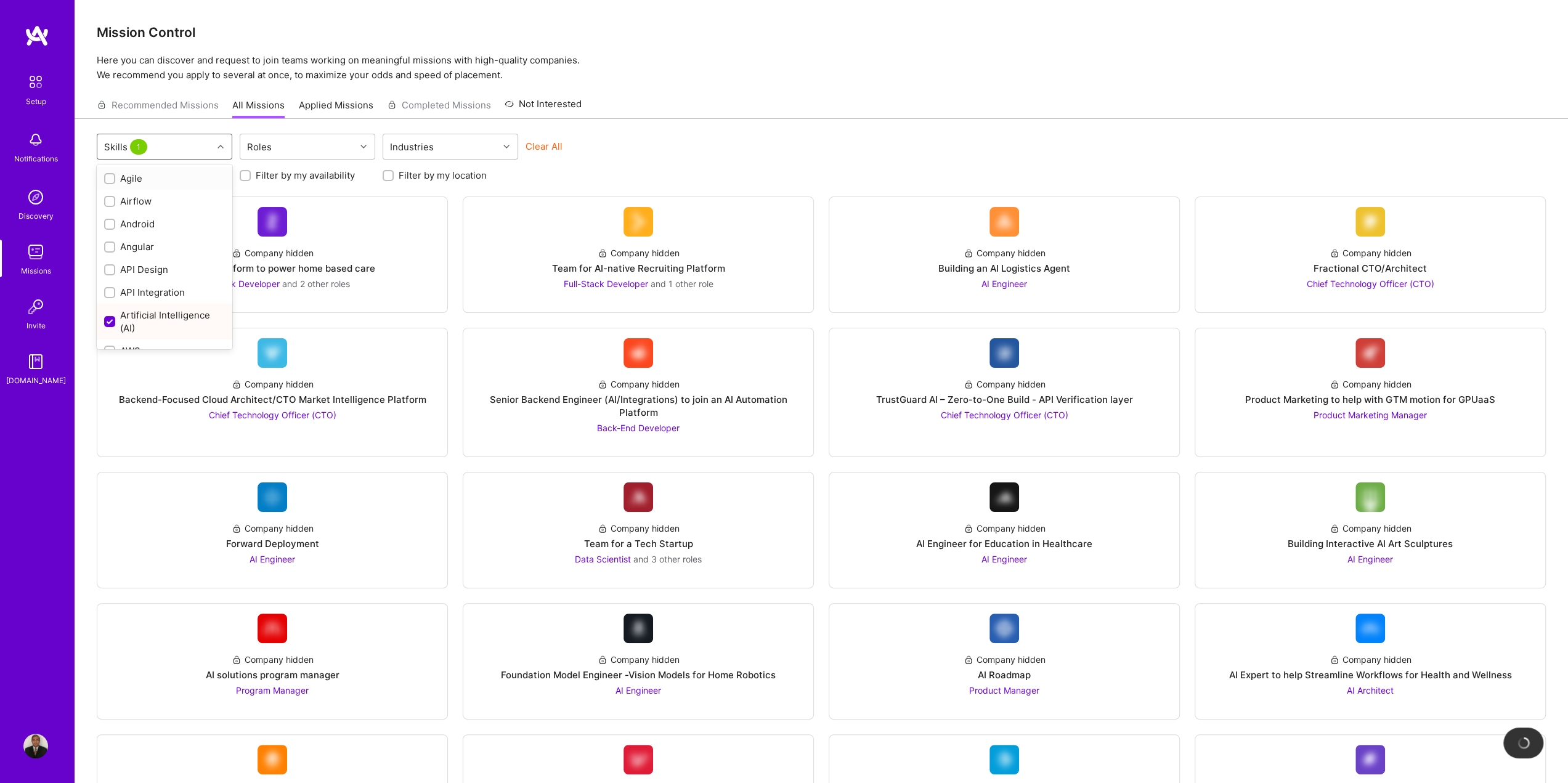
click at [137, 174] on div "Agile" at bounding box center [165, 178] width 121 height 13
checkbox input "true"
click at [183, 291] on div "Product Marketing" at bounding box center [165, 284] width 121 height 13
checkbox input "true"
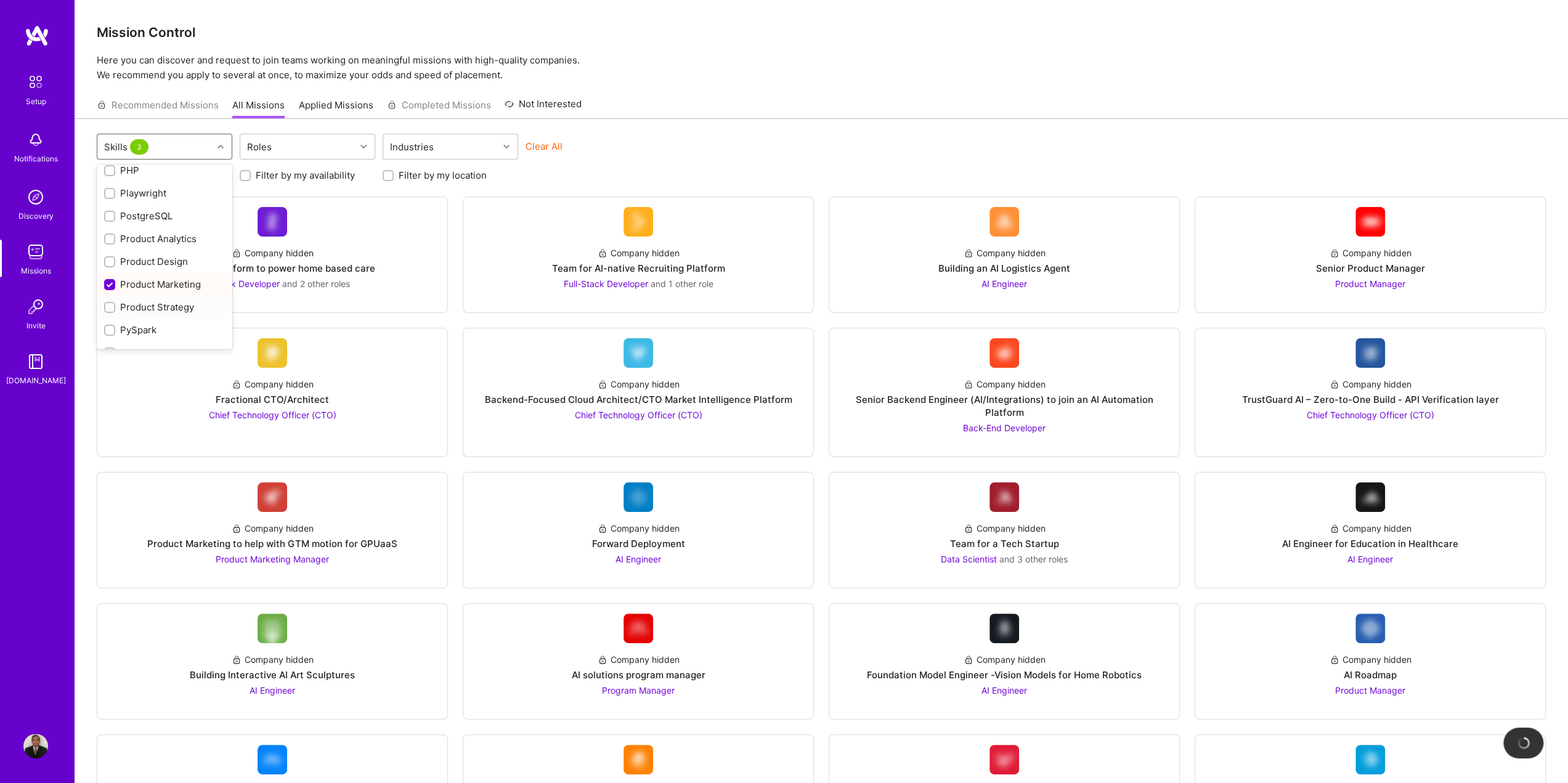
click at [162, 313] on div "Product Strategy" at bounding box center [165, 307] width 121 height 13
checkbox input "true"
click at [152, 291] on div "Product Marketing" at bounding box center [165, 284] width 121 height 13
checkbox input "false"
click at [171, 245] on div "Product Analytics" at bounding box center [165, 239] width 121 height 13
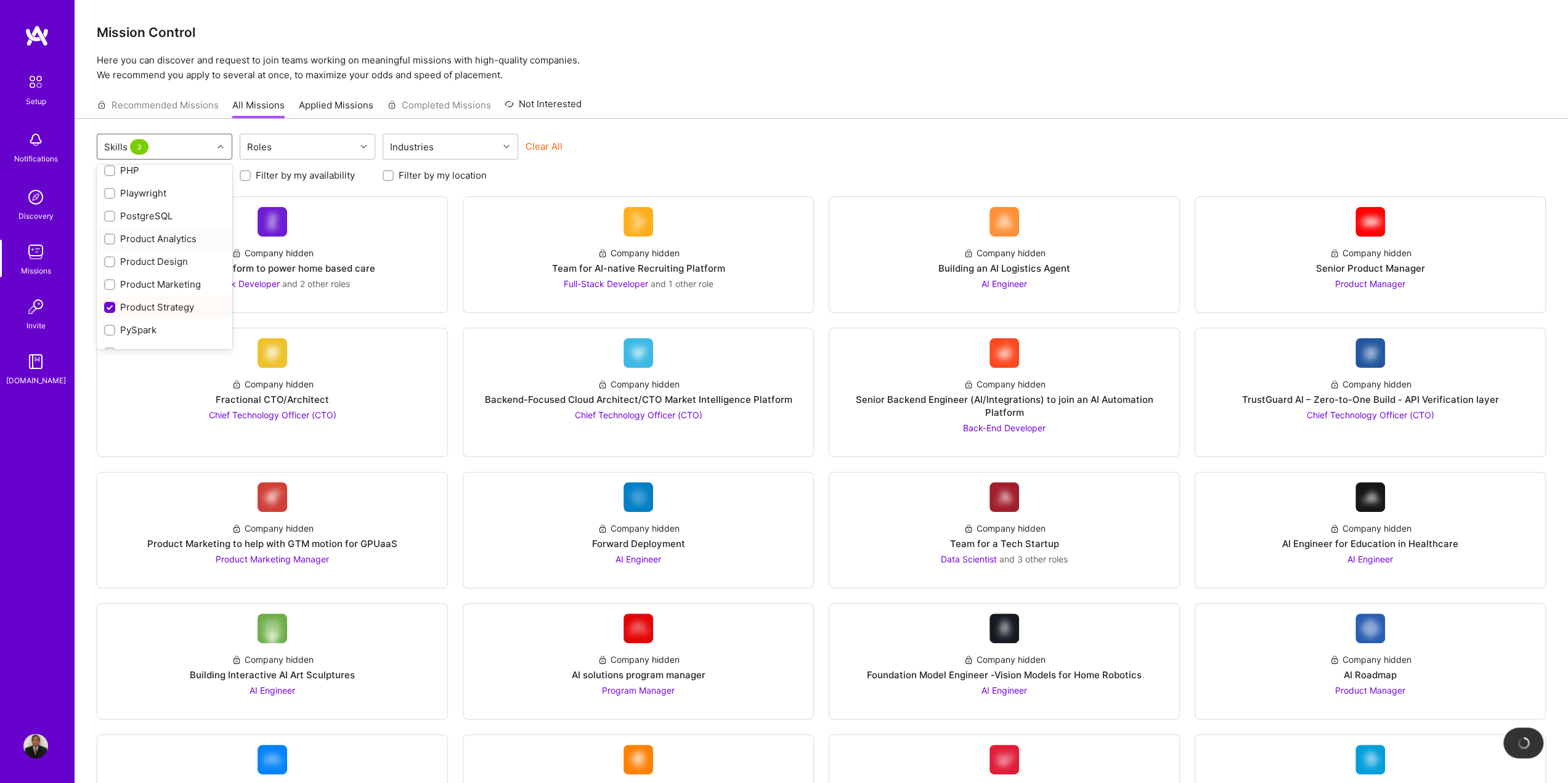
checkbox input "true"
click at [159, 173] on div "Roadmapping" at bounding box center [165, 166] width 121 height 13
checkbox input "true"
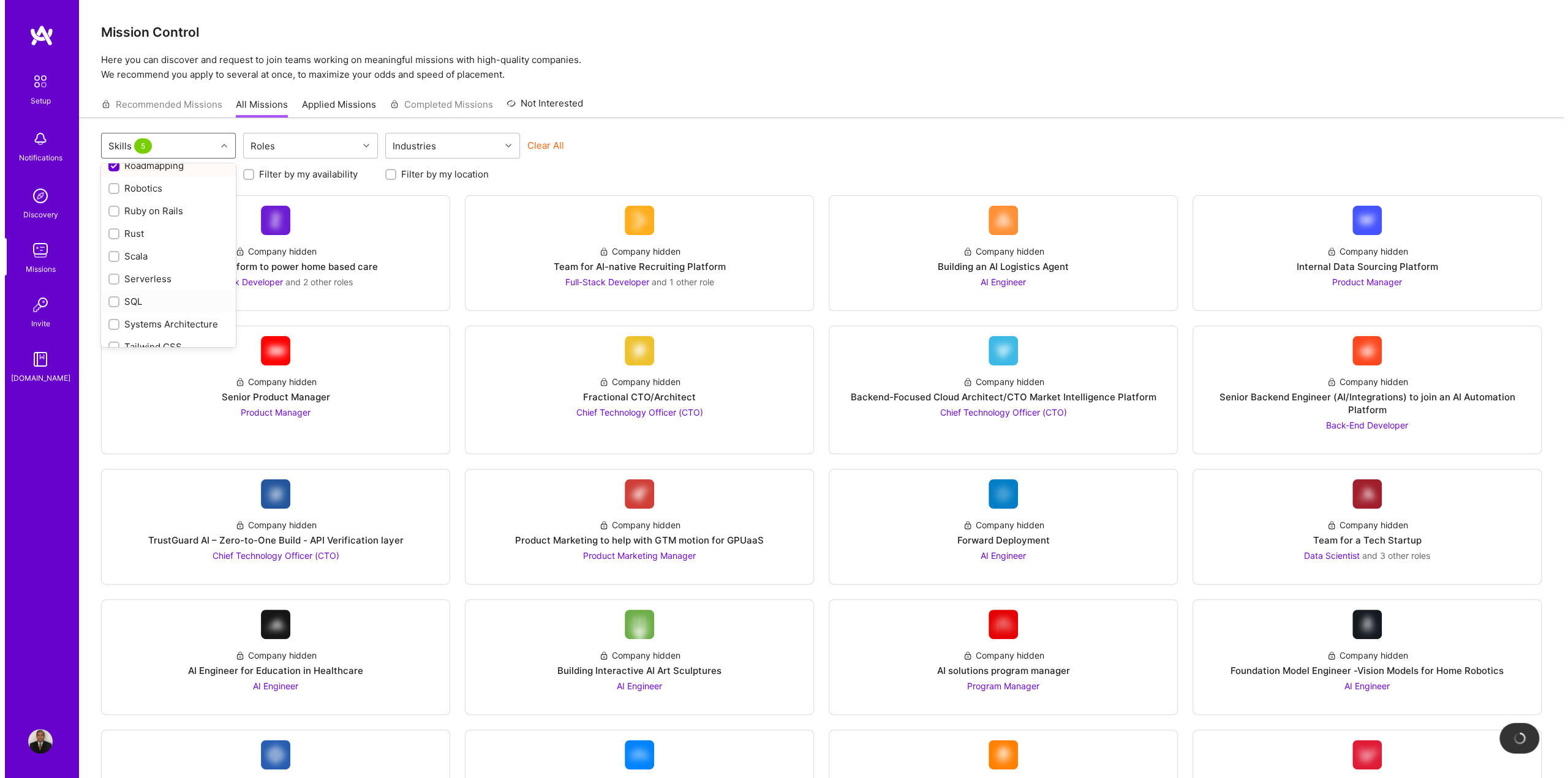
scroll to position [1657, 0]
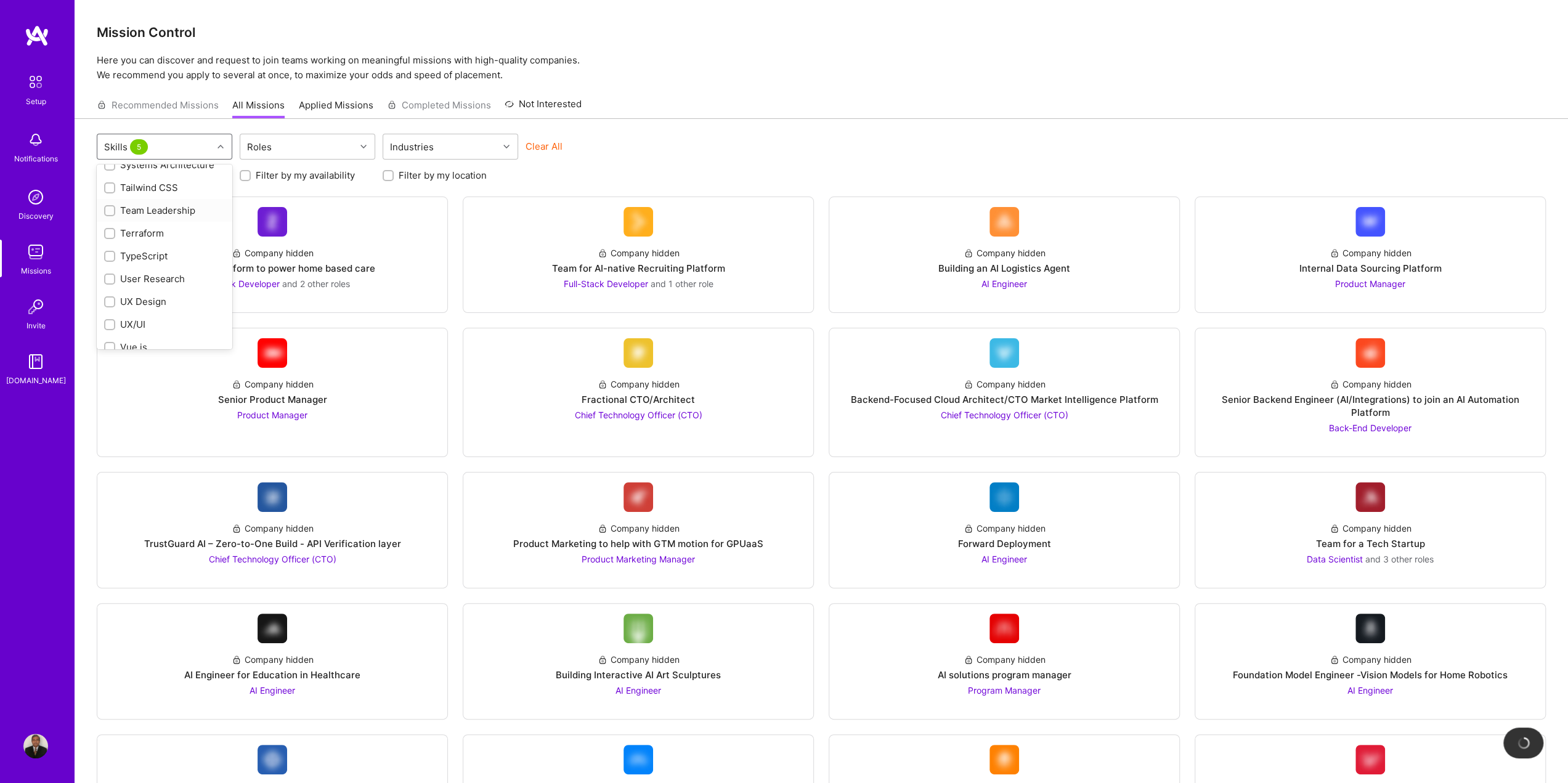
click at [172, 217] on div "Team Leadership" at bounding box center [165, 210] width 121 height 13
checkbox input "true"
click at [164, 285] on div "User Research" at bounding box center [165, 279] width 121 height 13
checkbox input "true"
click at [797, 134] on div "option User Research, selected. option User Research focused, 78 of 81. 81 resu…" at bounding box center [821, 148] width 1449 height 29
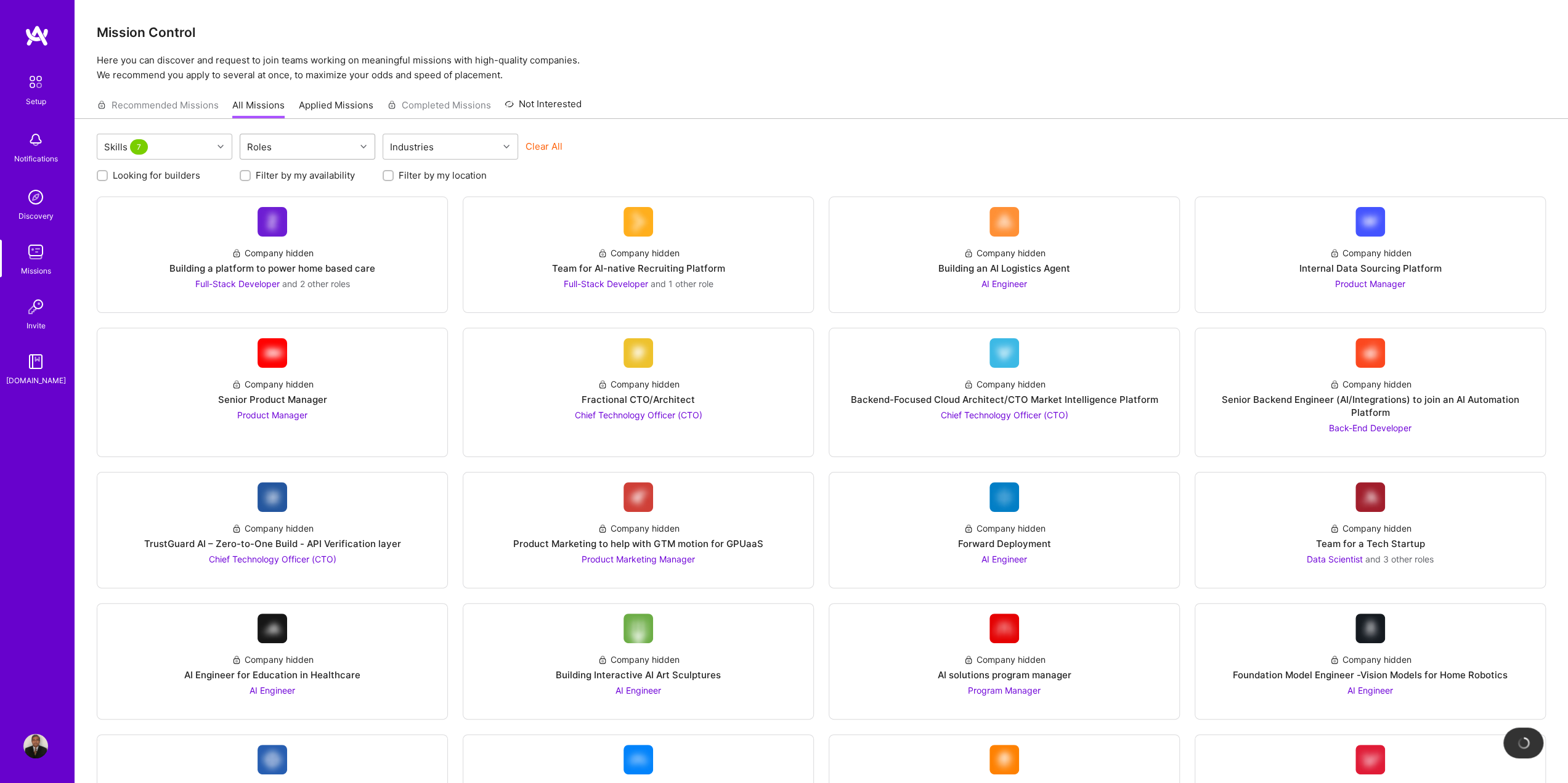
click at [362, 147] on icon at bounding box center [363, 146] width 6 height 6
click at [326, 220] on div "AI Product Manager" at bounding box center [307, 223] width 121 height 13
checkbox input "true"
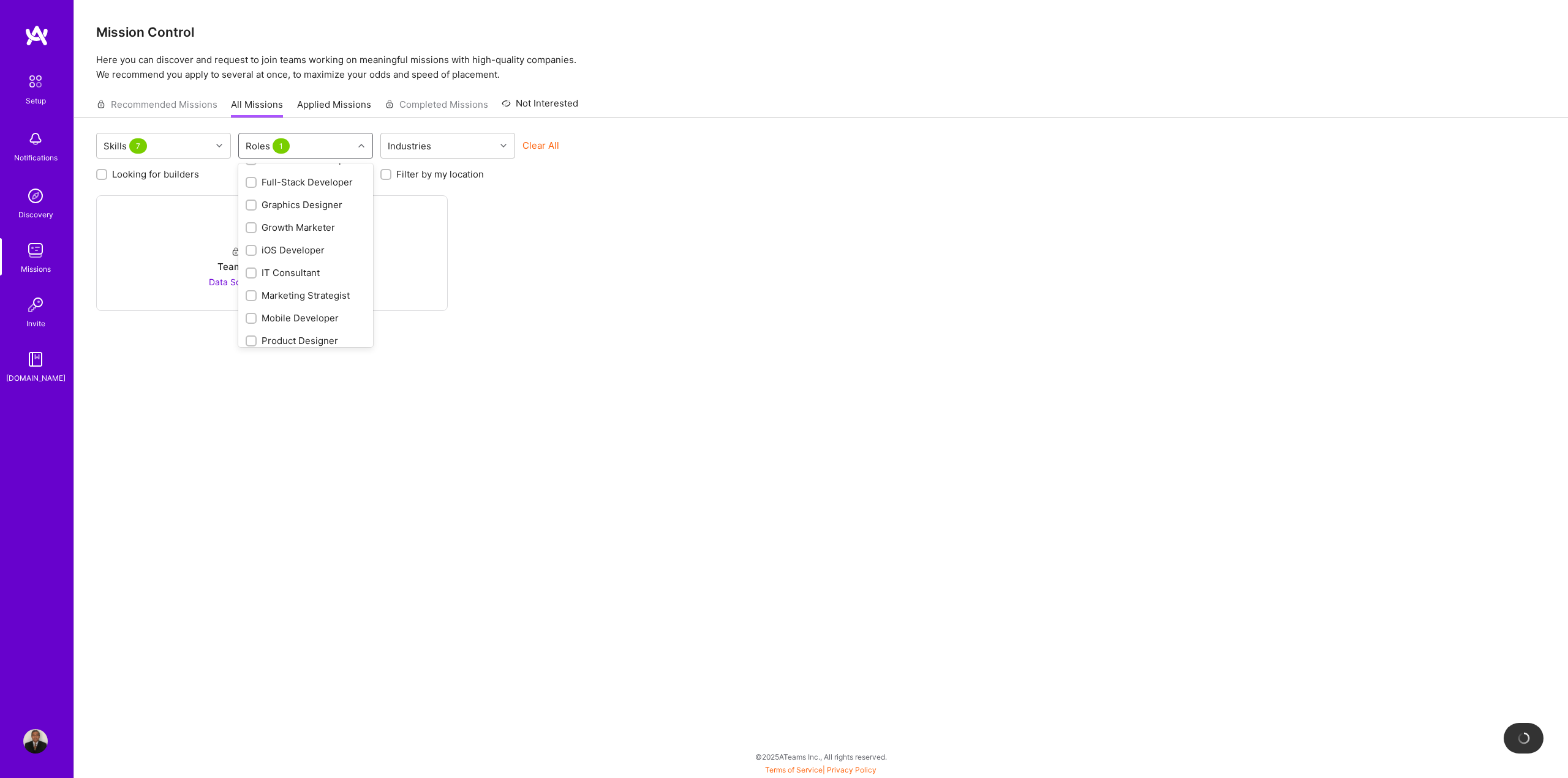
scroll to position [321, 0]
click at [310, 265] on div "IT Consultant" at bounding box center [305, 266] width 120 height 13
checkbox input "true"
click at [293, 278] on div "Program Manager" at bounding box center [305, 277] width 120 height 13
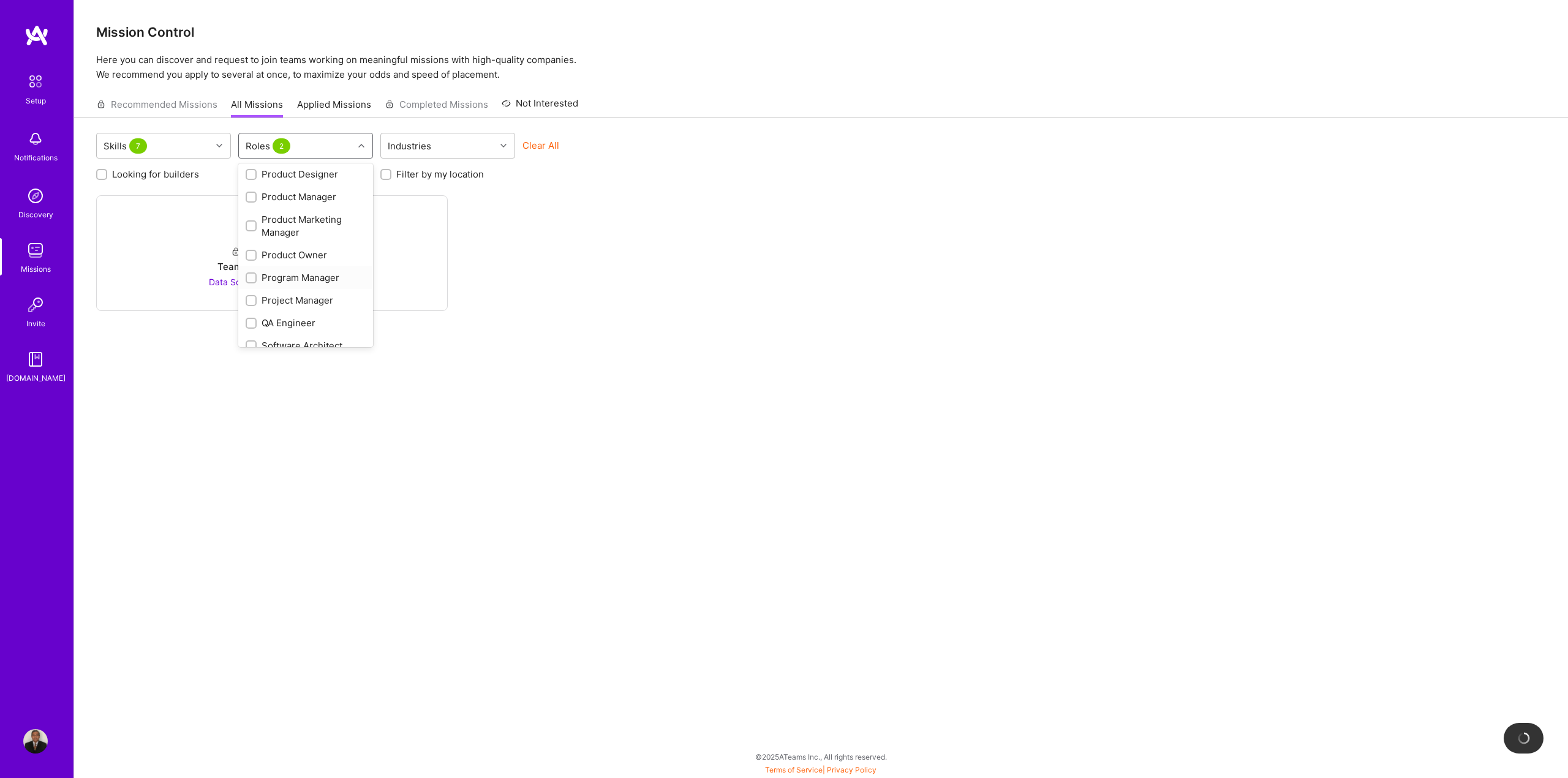
checkbox input "true"
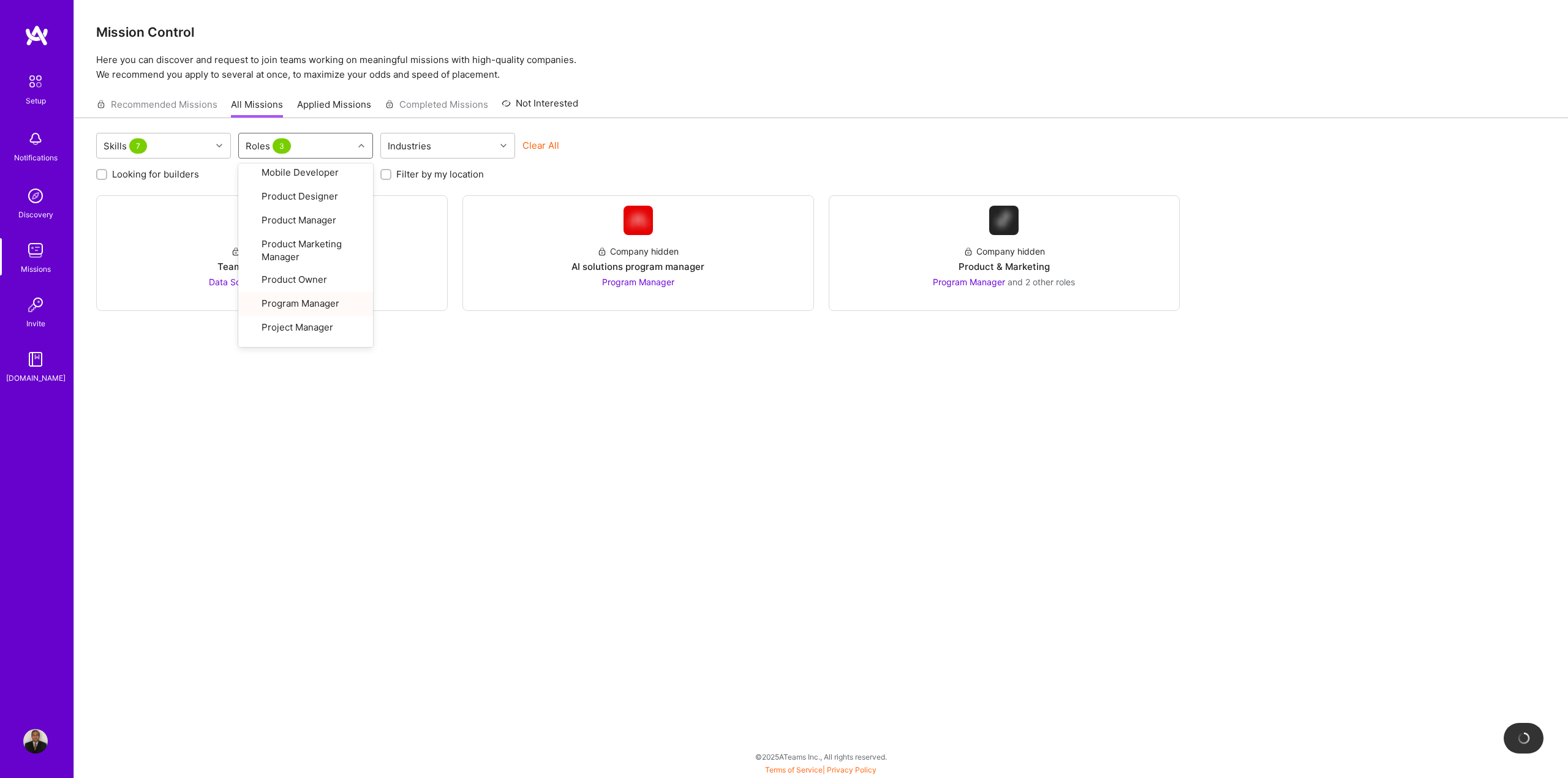
click at [657, 458] on div "Skills 7 option Program Manager, selected. option Program Manager focused, 25 o…" at bounding box center [821, 429] width 1494 height 623
click at [634, 269] on div "AI solutions program manager" at bounding box center [637, 266] width 133 height 13
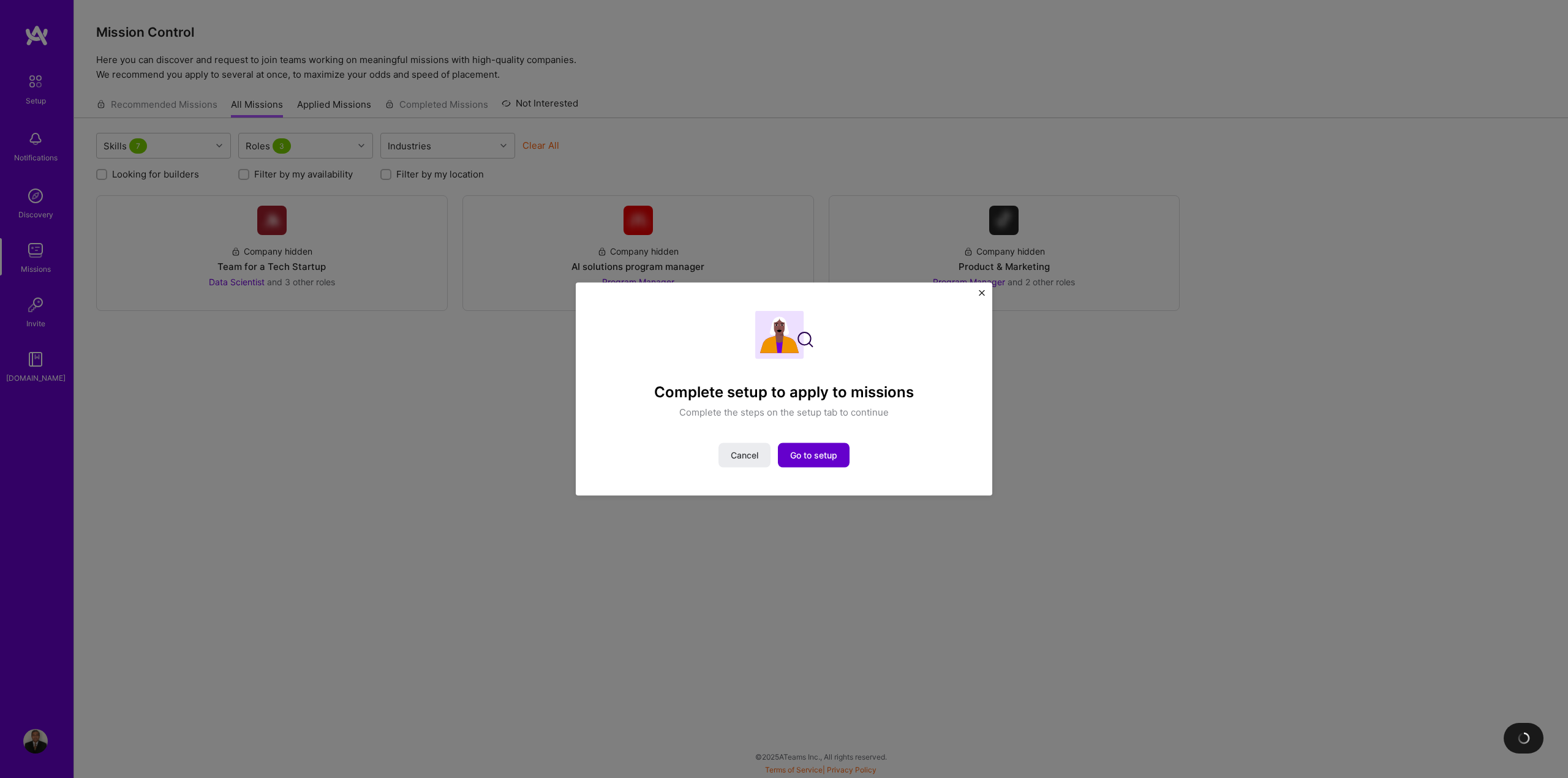
click at [806, 458] on span "Go to setup" at bounding box center [814, 455] width 47 height 12
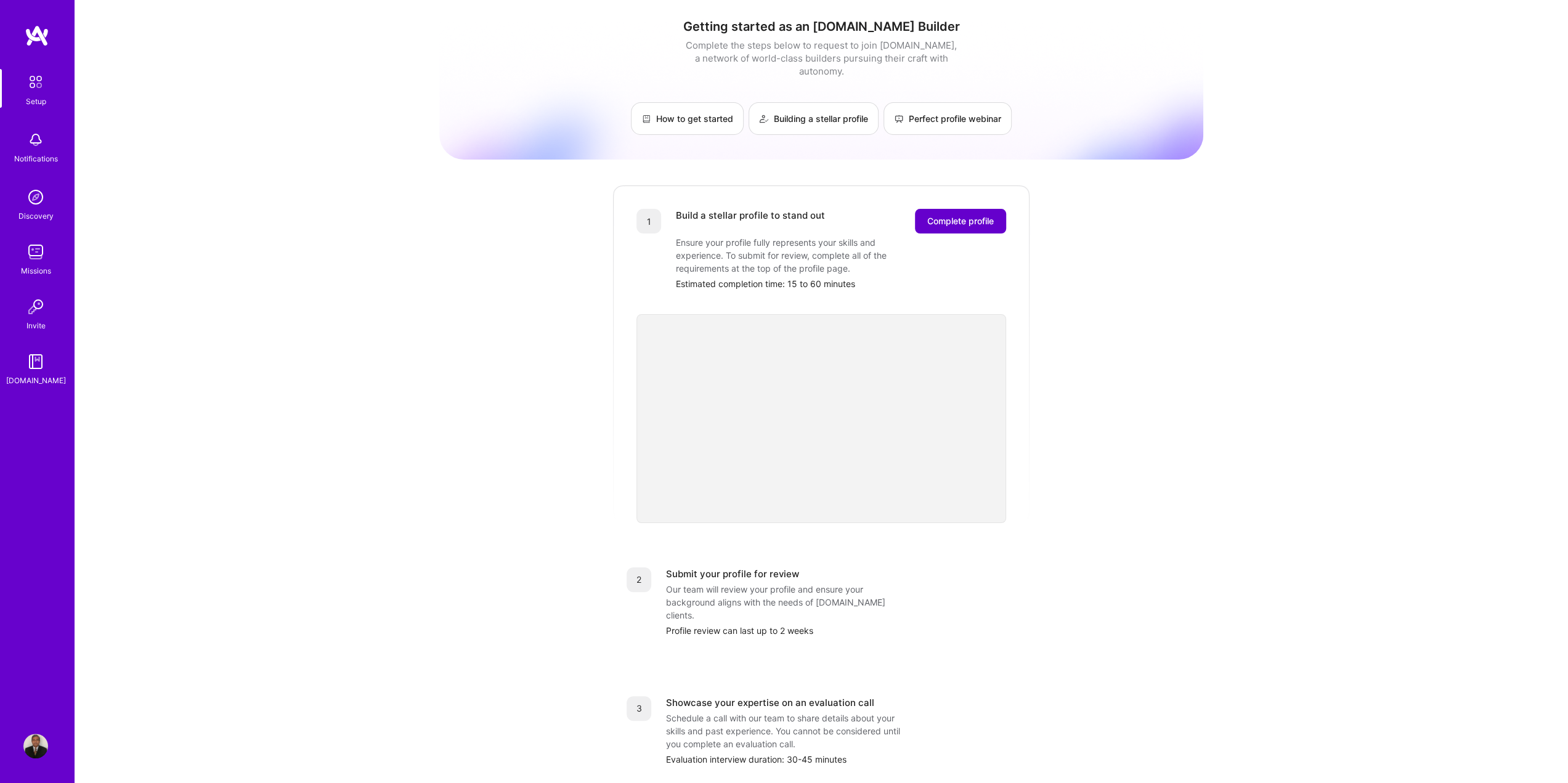
click at [972, 215] on span "Complete profile" at bounding box center [960, 221] width 66 height 12
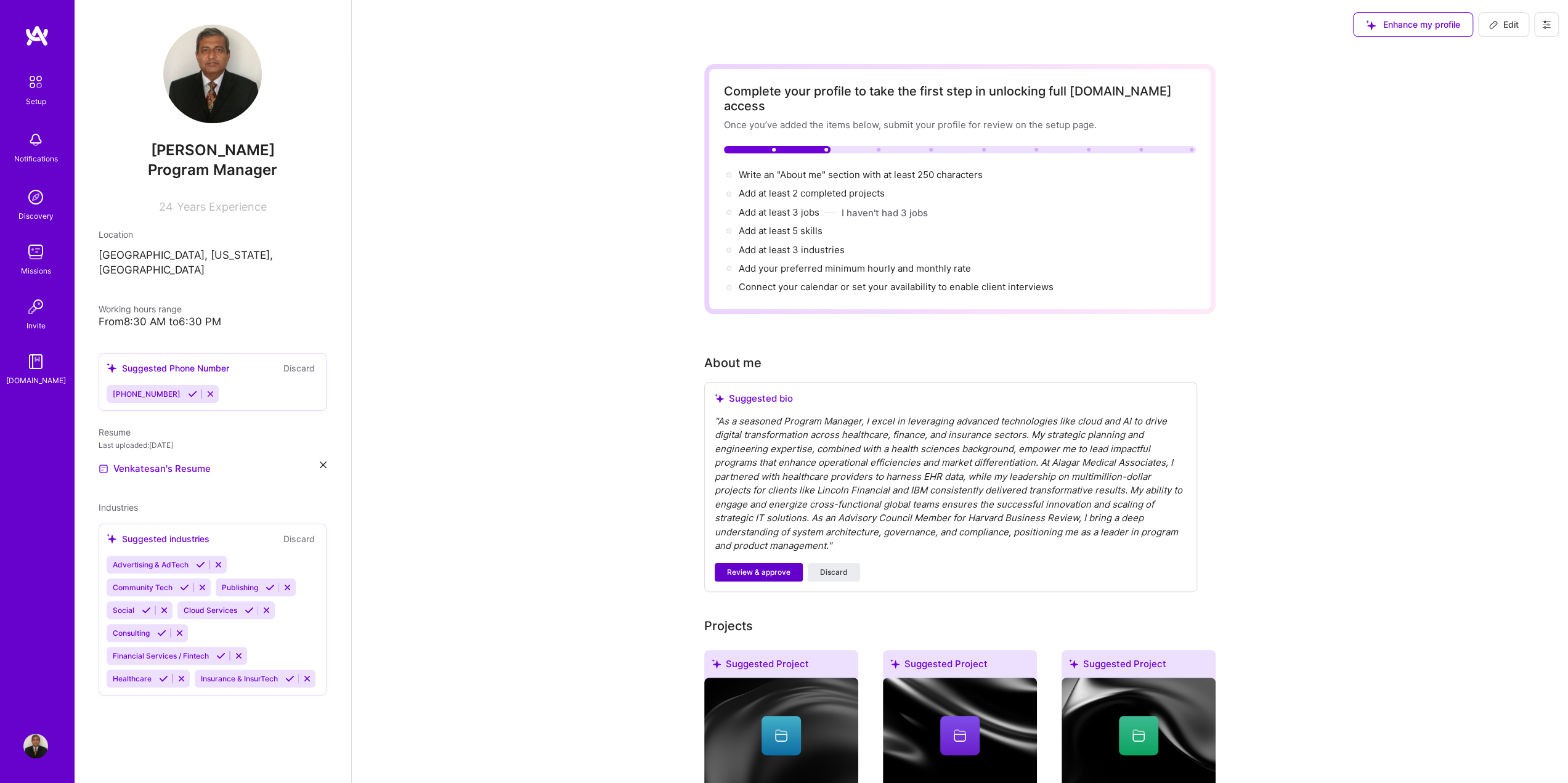
click at [762, 567] on span "Review & approve" at bounding box center [759, 572] width 63 height 11
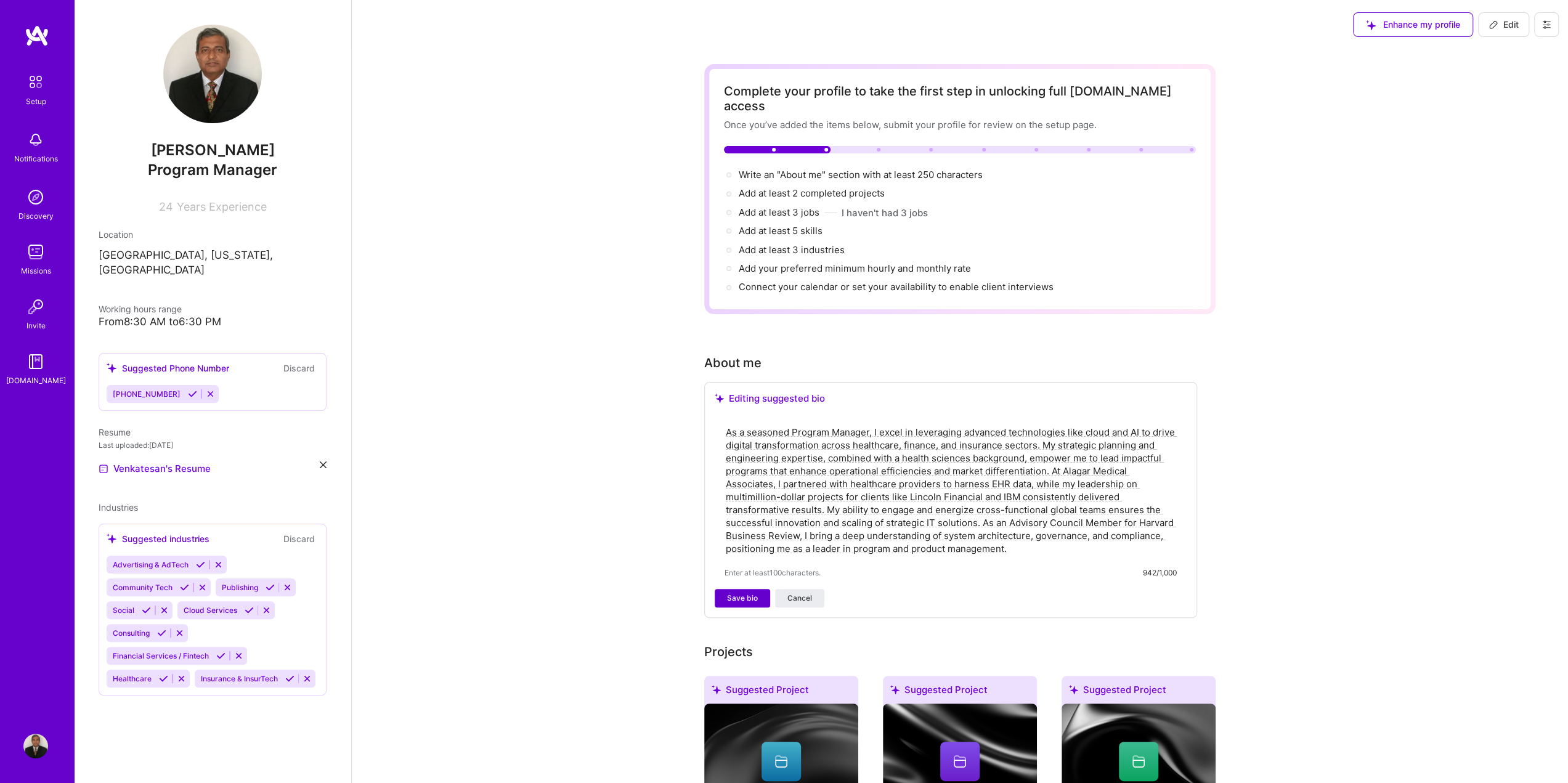
click at [737, 593] on span "Save bio" at bounding box center [742, 598] width 31 height 11
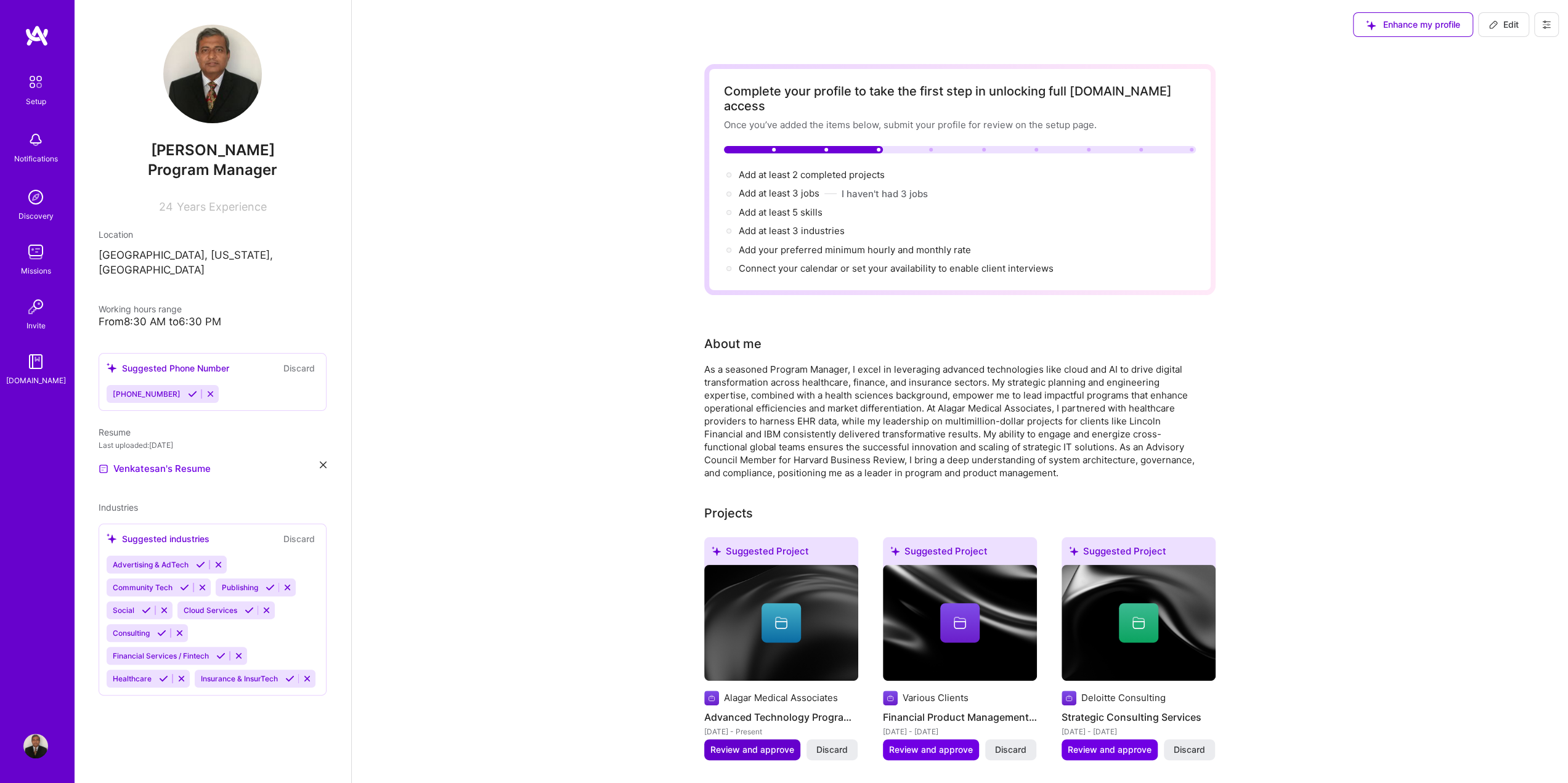
click at [725, 744] on span "Review and approve" at bounding box center [752, 750] width 84 height 12
